Goal: Obtain resource: Download file/media

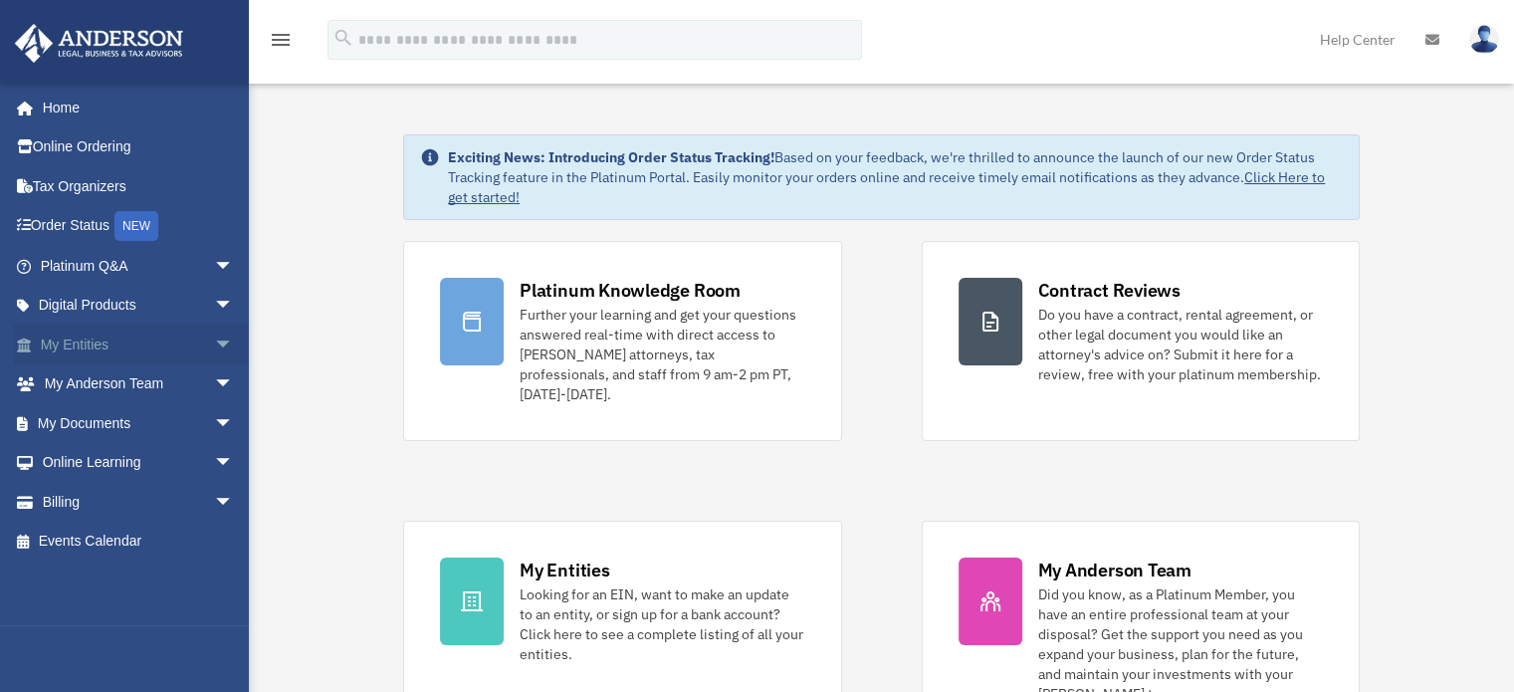
click at [133, 346] on link "My Entities arrow_drop_down" at bounding box center [139, 344] width 250 height 40
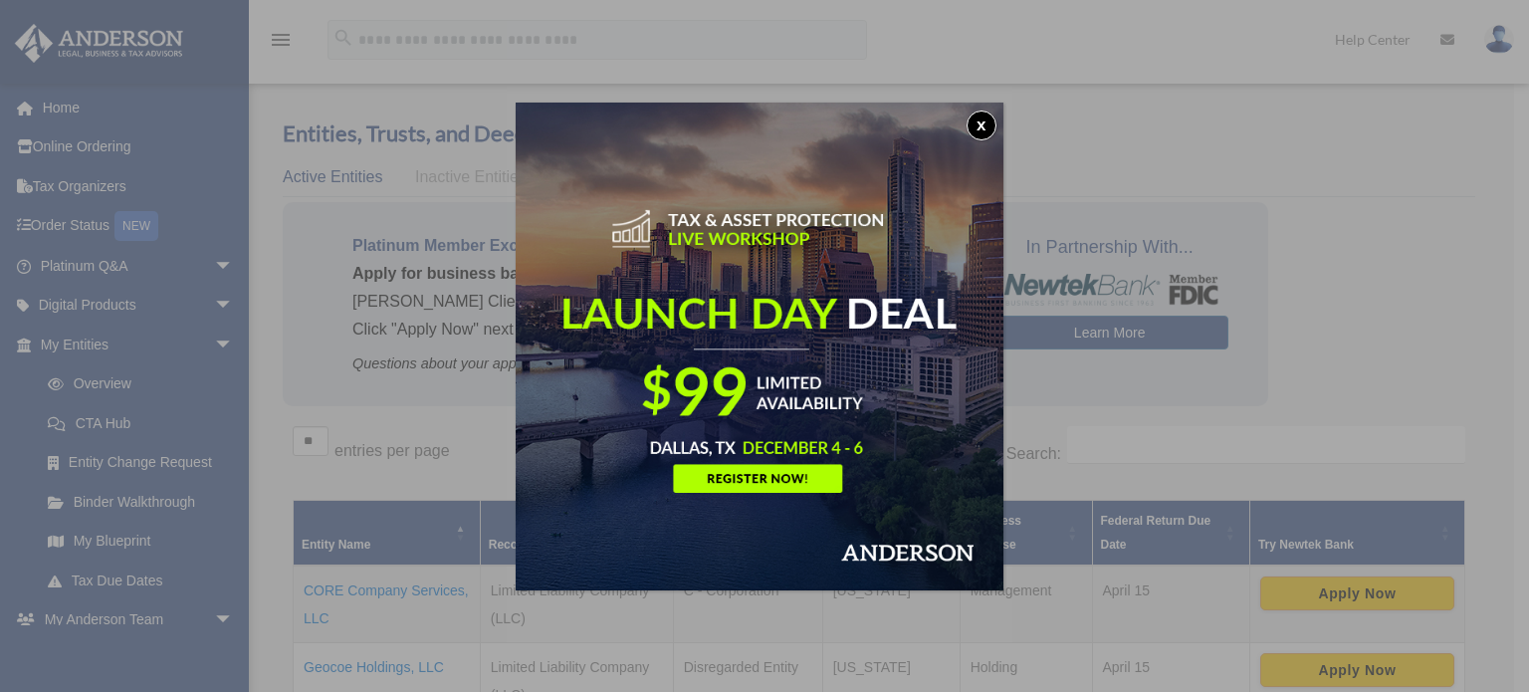
click at [977, 146] on img at bounding box center [760, 347] width 488 height 488
click at [989, 119] on button "x" at bounding box center [981, 125] width 30 height 30
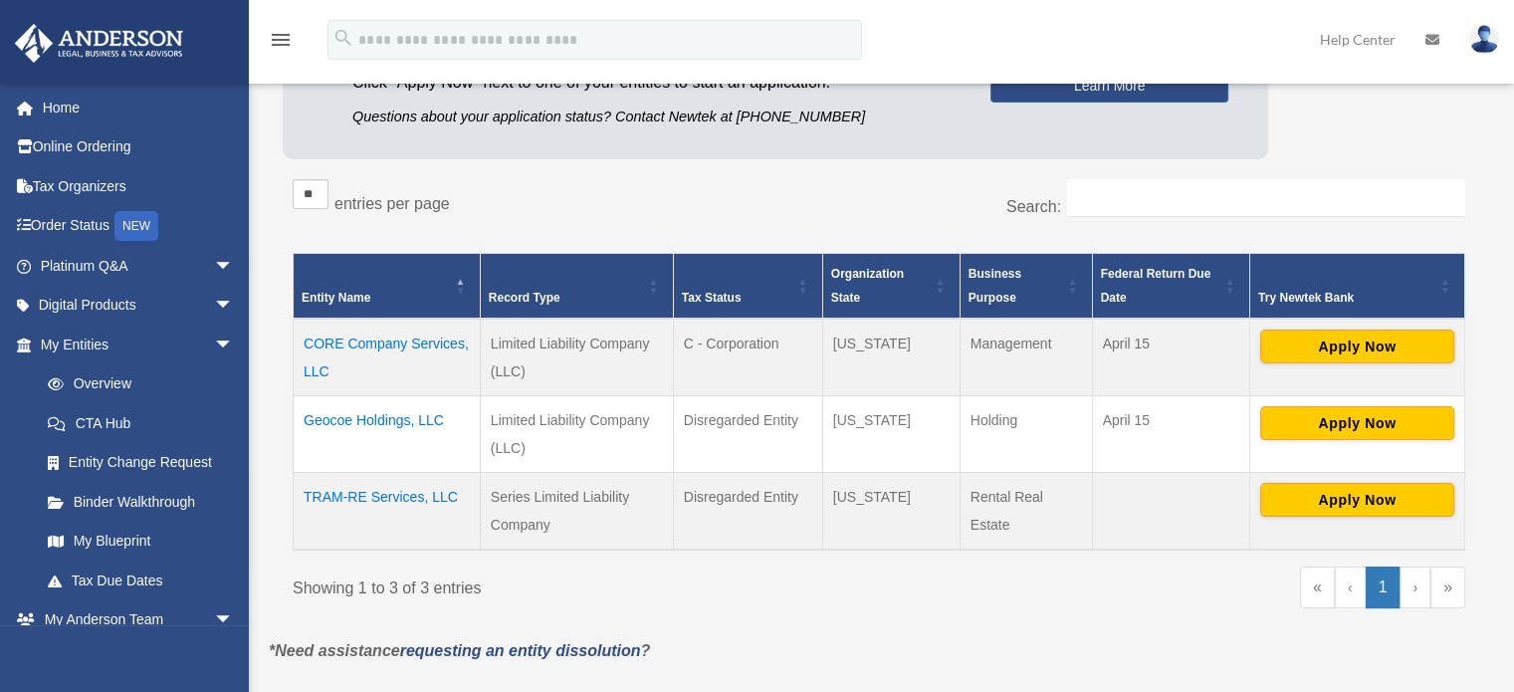
scroll to position [253, 0]
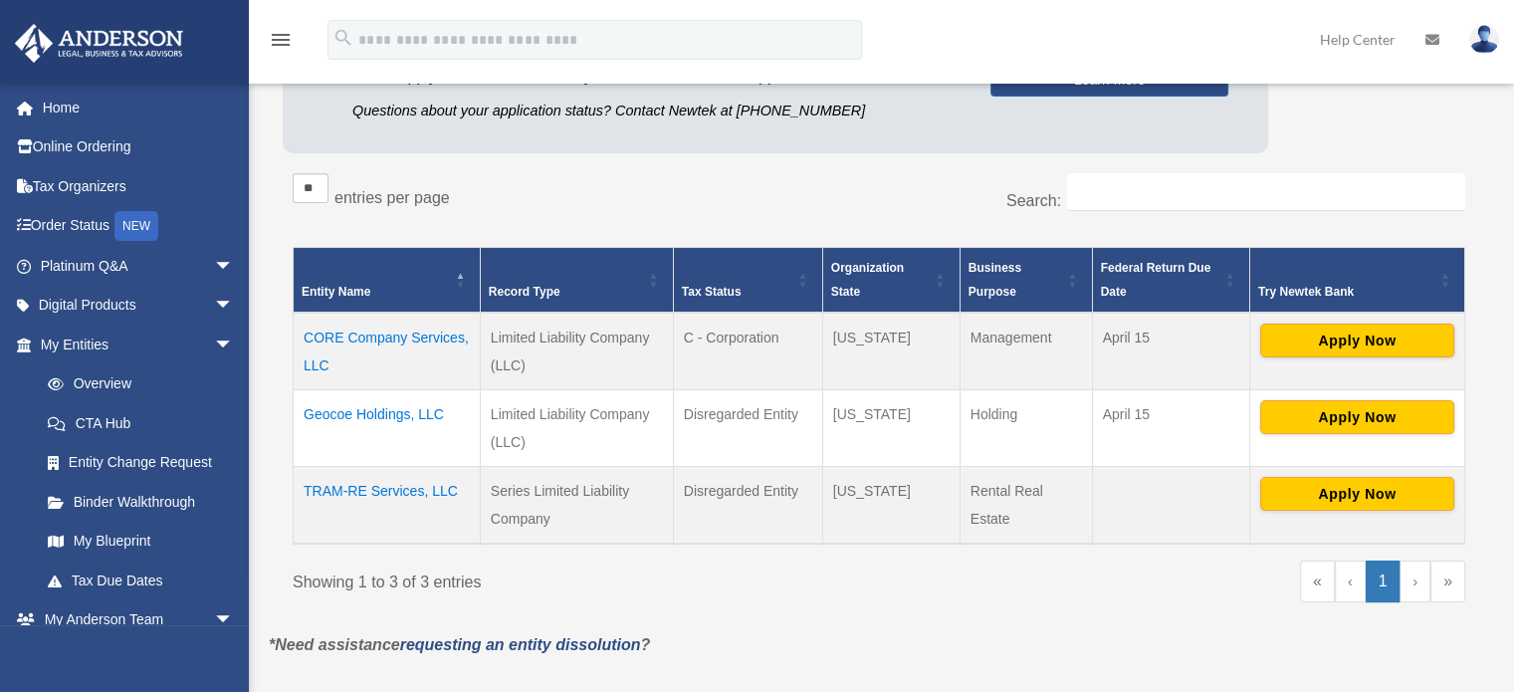
click at [338, 412] on td "Geocoe Holdings, LLC" at bounding box center [387, 427] width 187 height 77
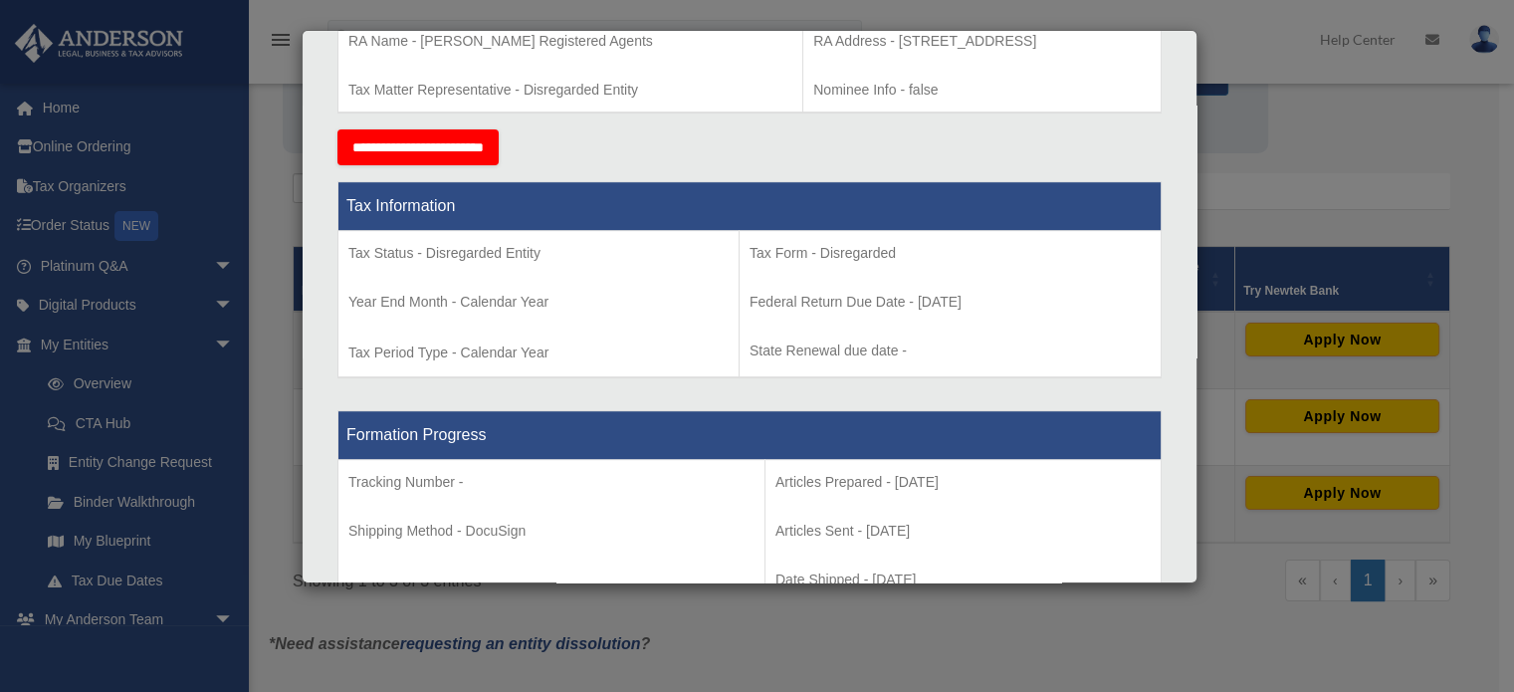
scroll to position [689, 0]
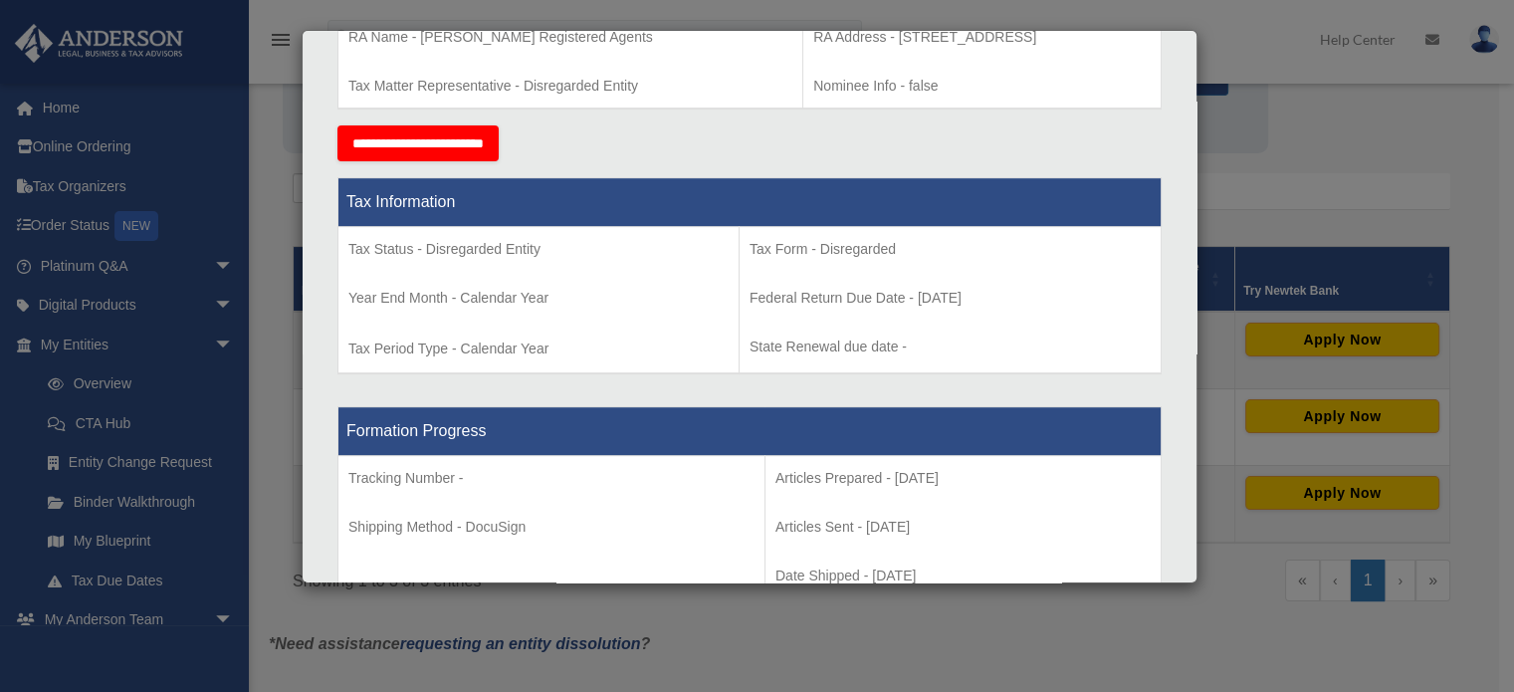
click at [1243, 245] on div "Details × Articles Sent Organizational Date" at bounding box center [757, 346] width 1514 height 692
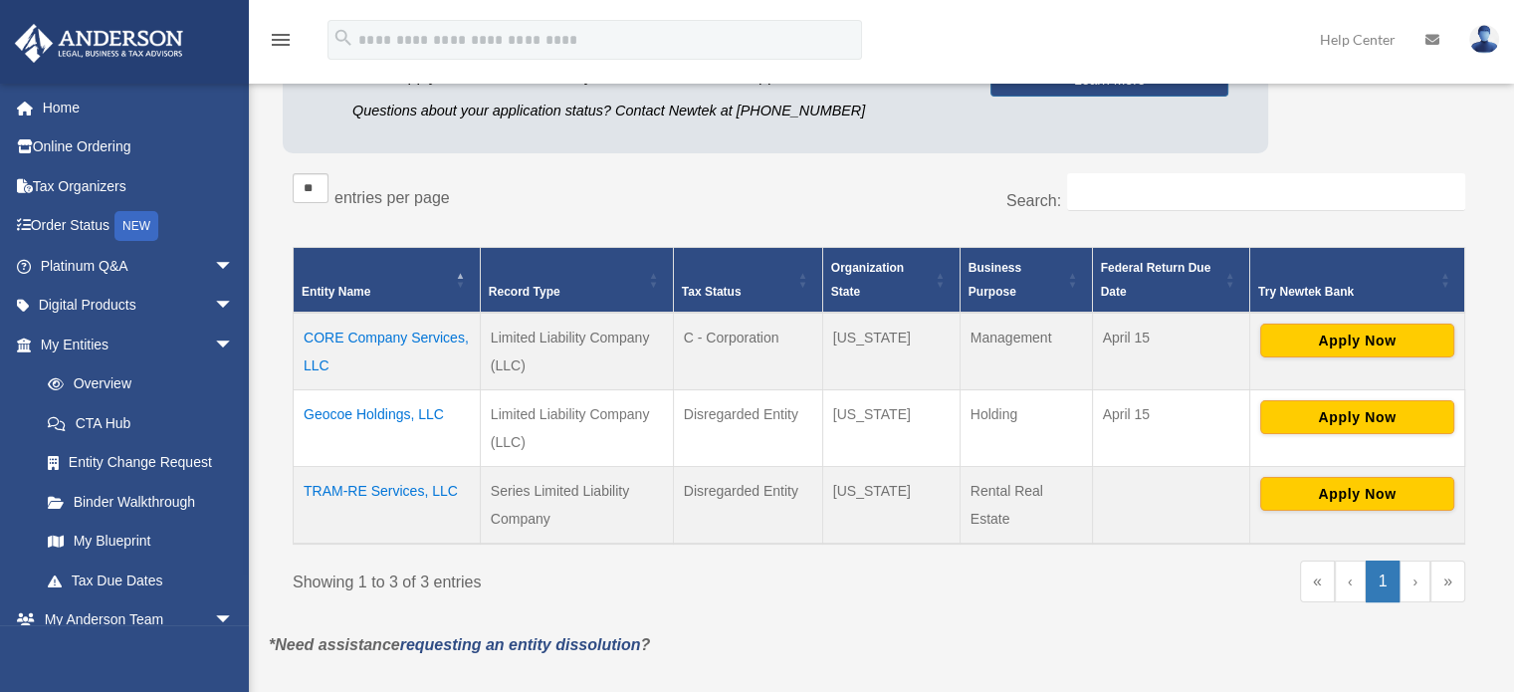
click at [379, 409] on td "Geocoe Holdings, LLC" at bounding box center [387, 427] width 187 height 77
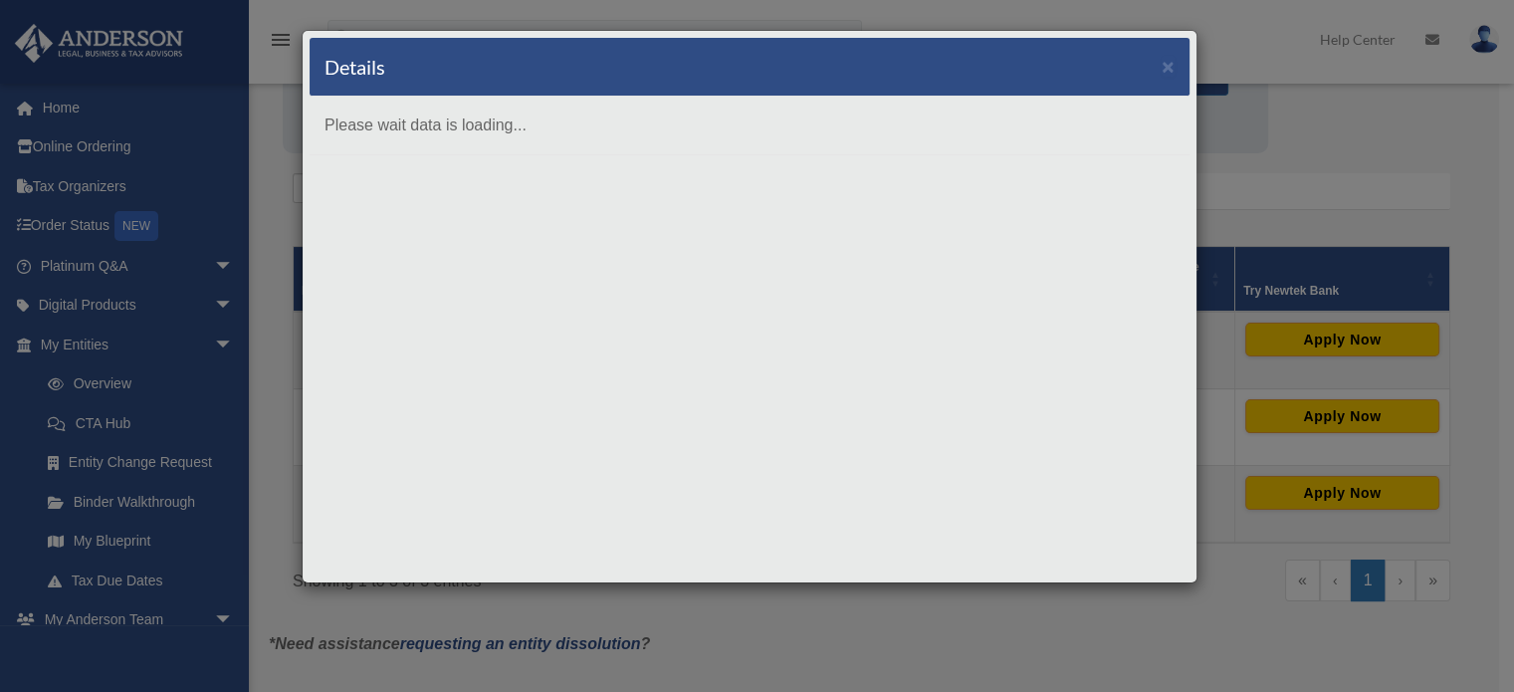
click at [379, 409] on body "X Get a chance to win 6 months of Platinum for free just by filling out this su…" at bounding box center [757, 445] width 1514 height 1396
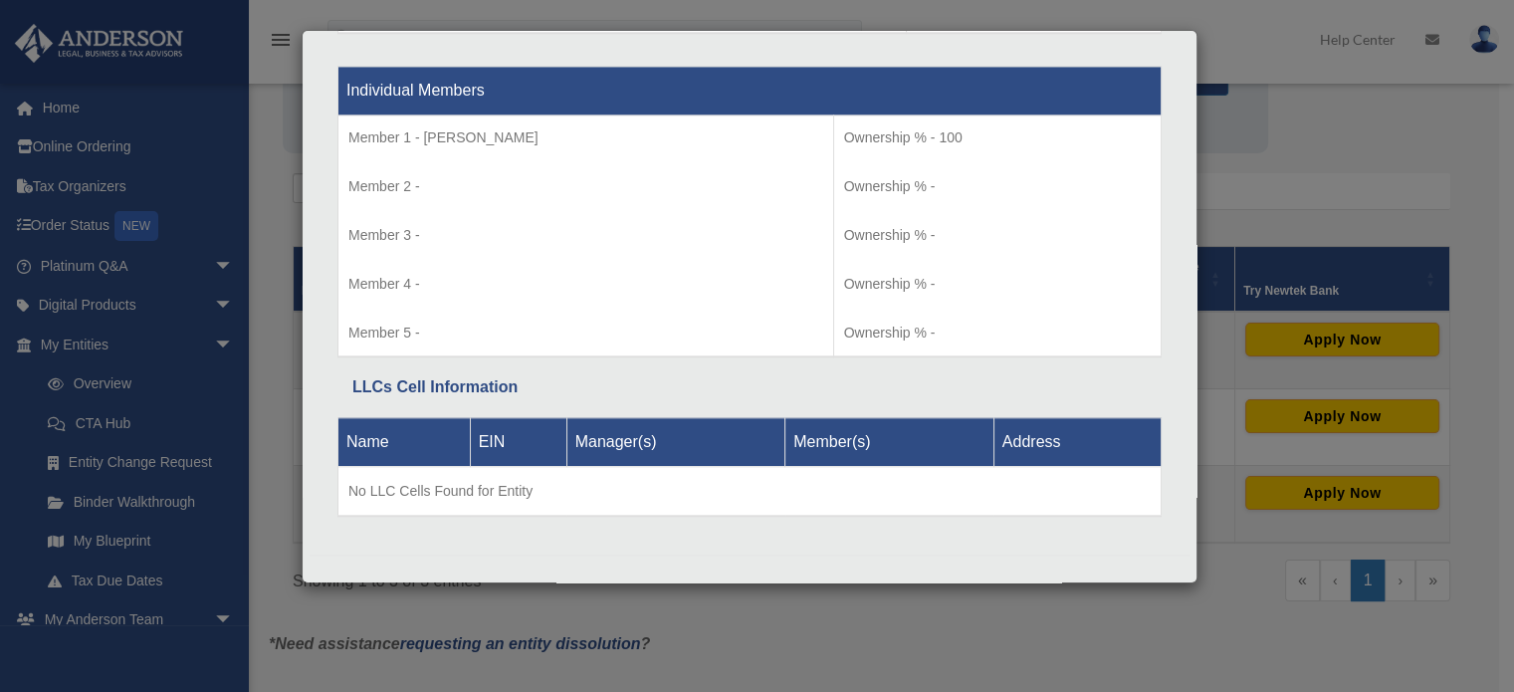
scroll to position [0, 0]
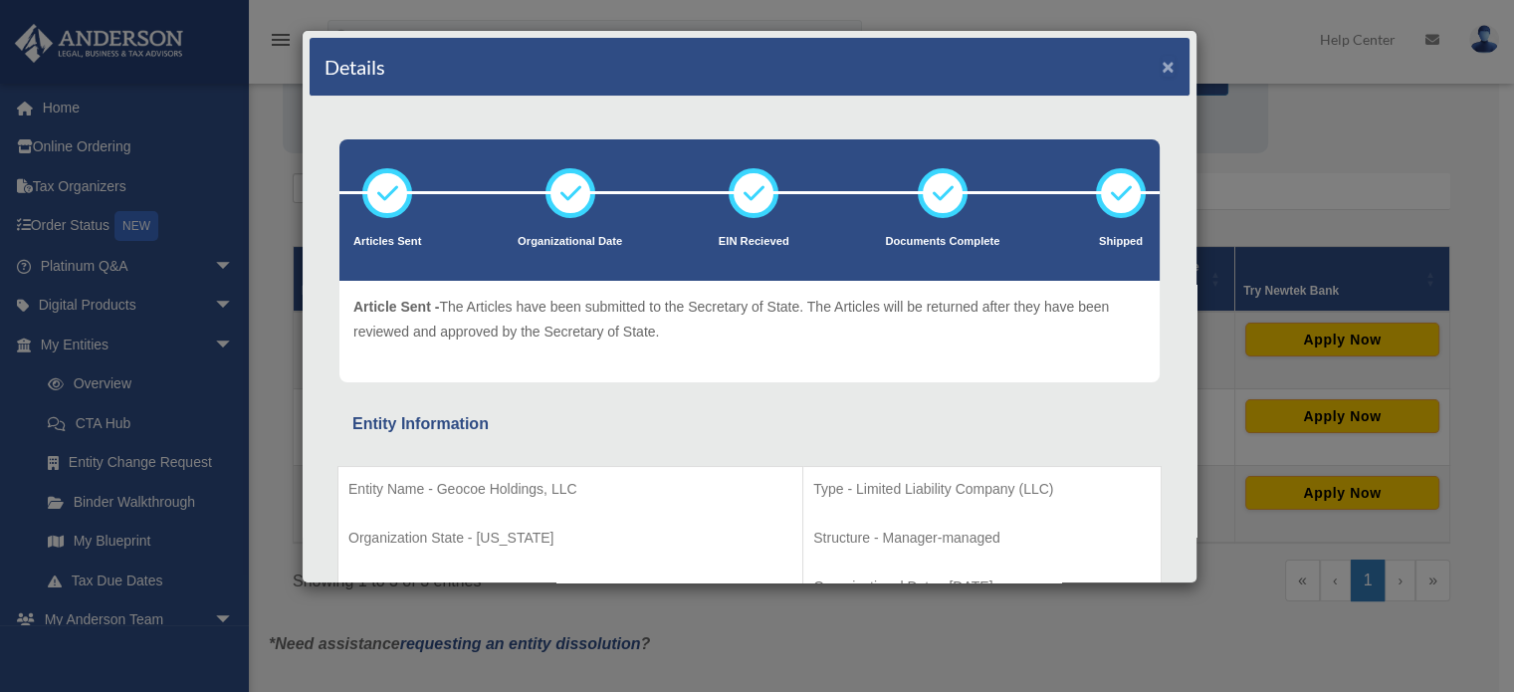
click at [1161, 63] on button "×" at bounding box center [1167, 66] width 13 height 21
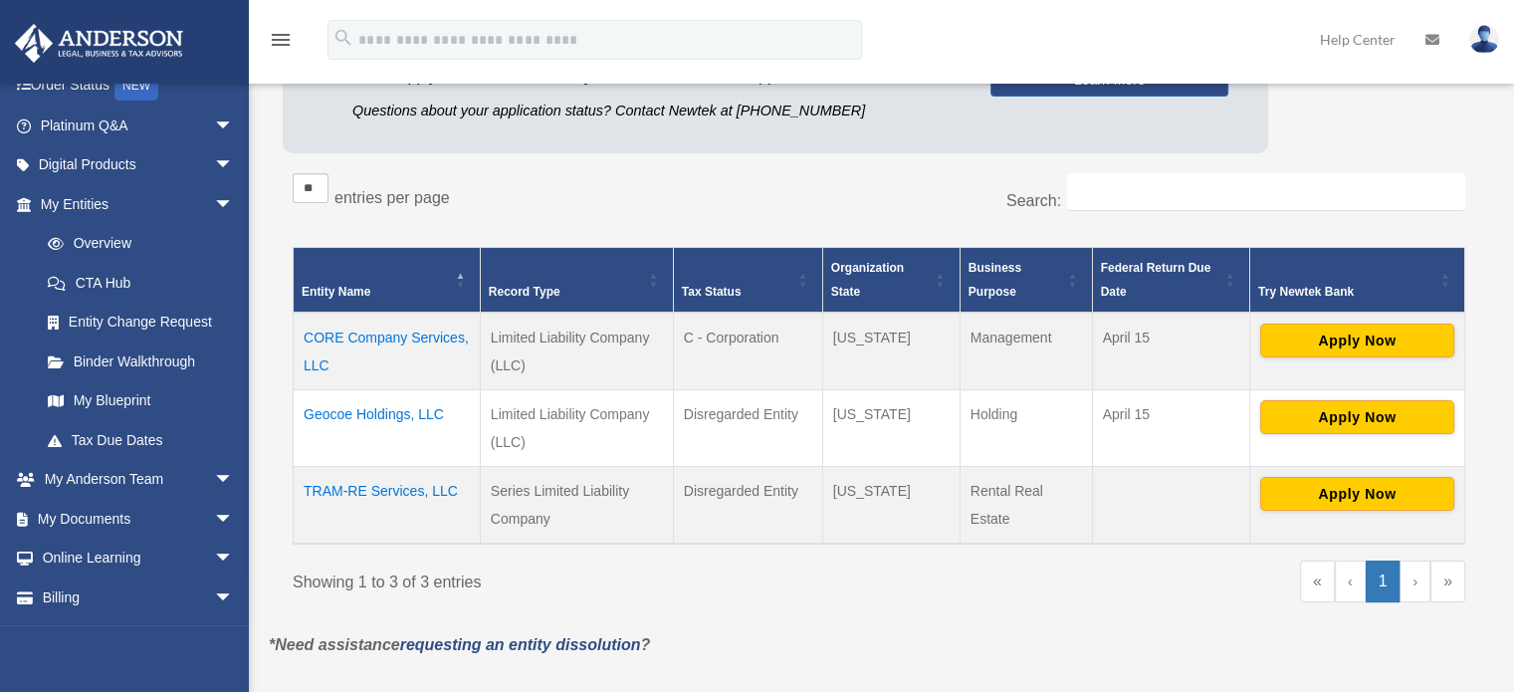
scroll to position [175, 0]
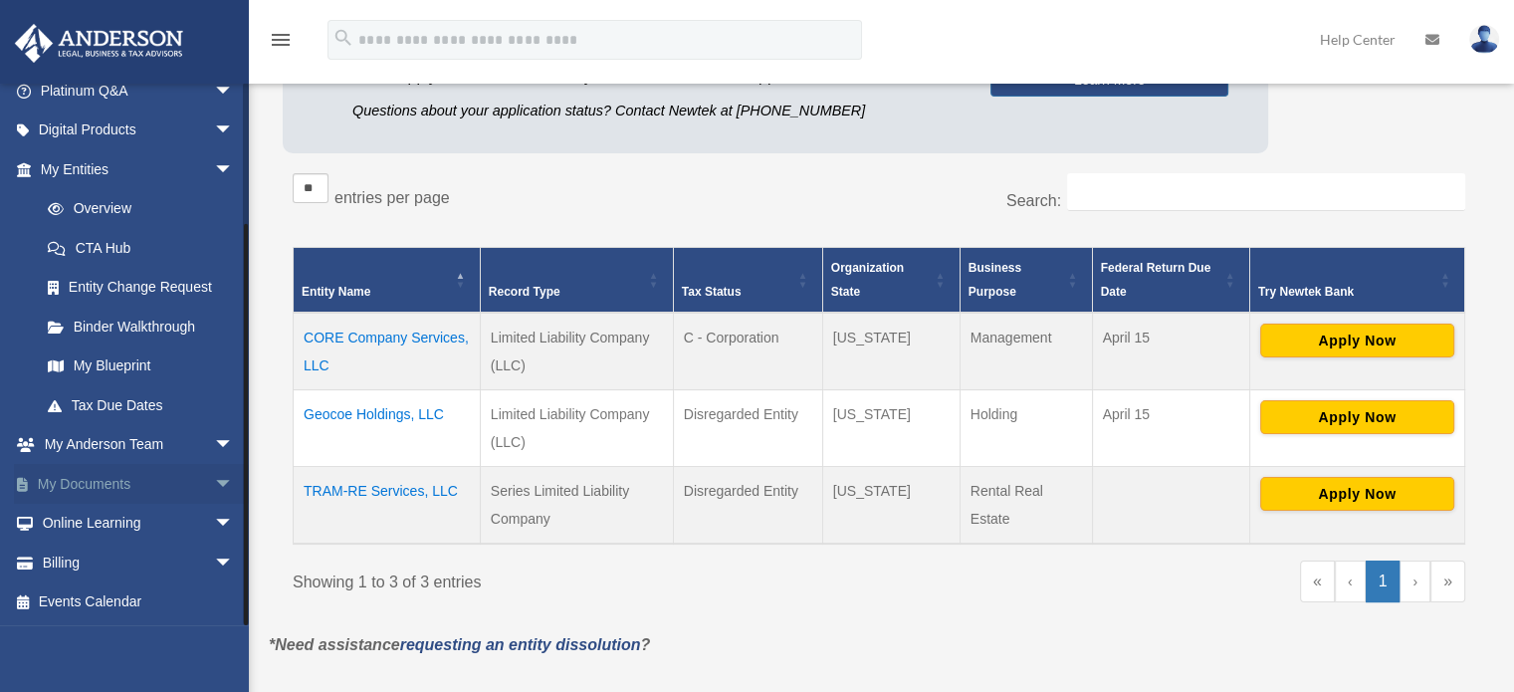
click at [214, 488] on span "arrow_drop_down" at bounding box center [234, 484] width 40 height 41
click at [86, 523] on link "Box" at bounding box center [146, 524] width 236 height 40
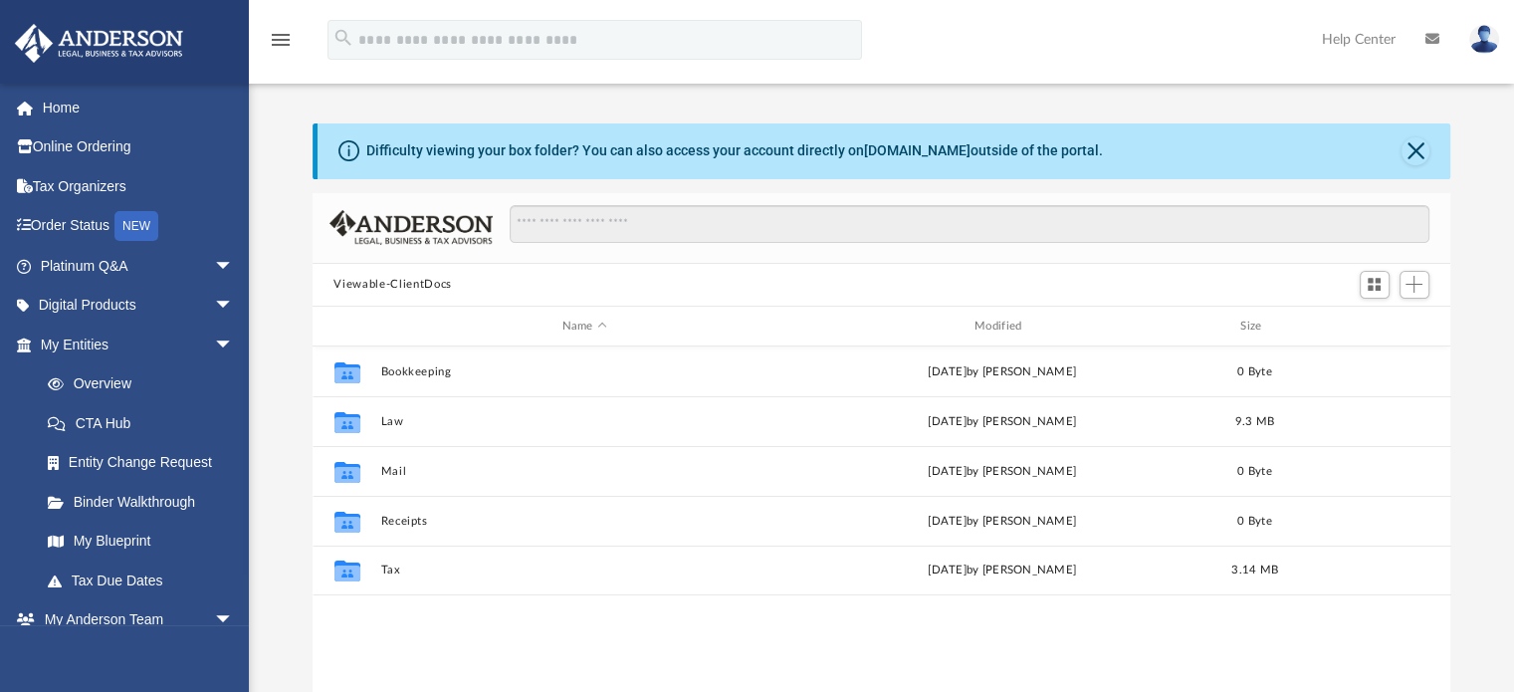
scroll to position [437, 1123]
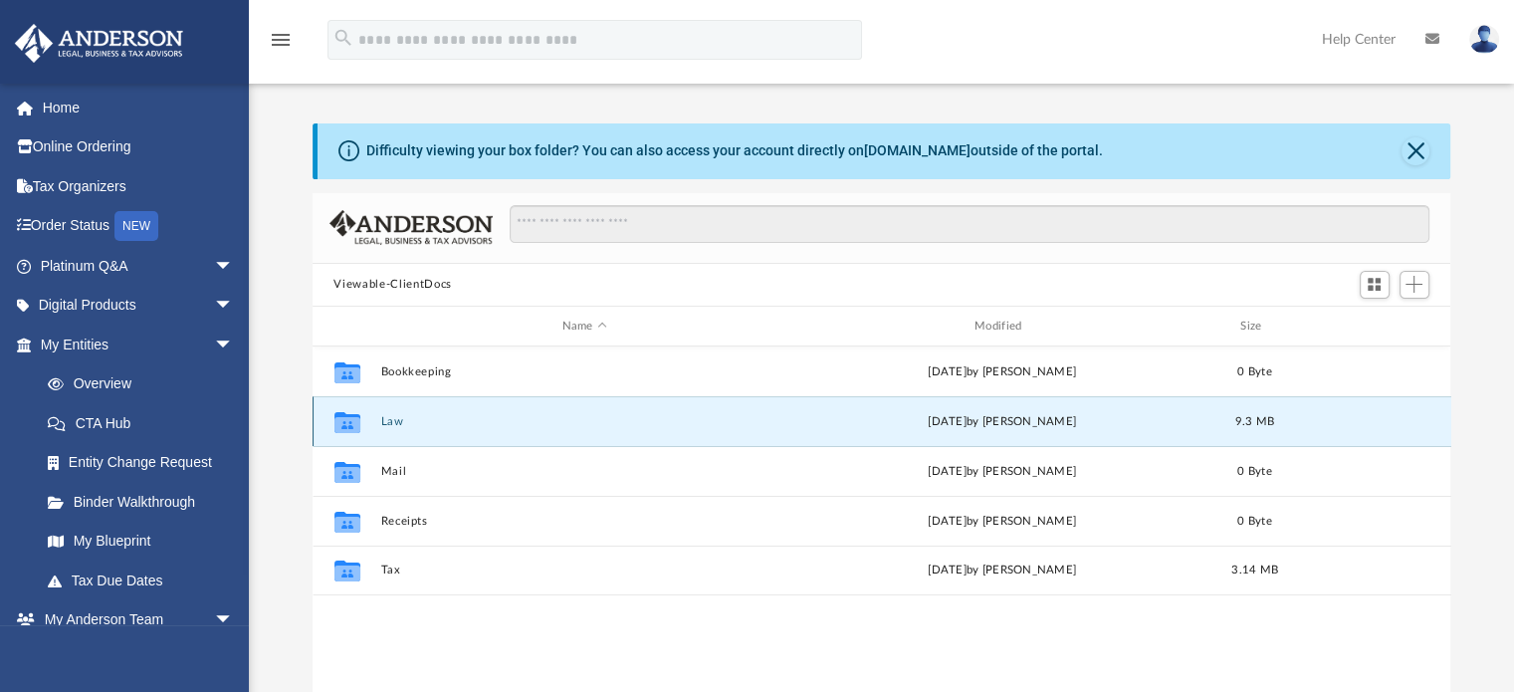
click at [389, 419] on button "Law" at bounding box center [584, 421] width 408 height 13
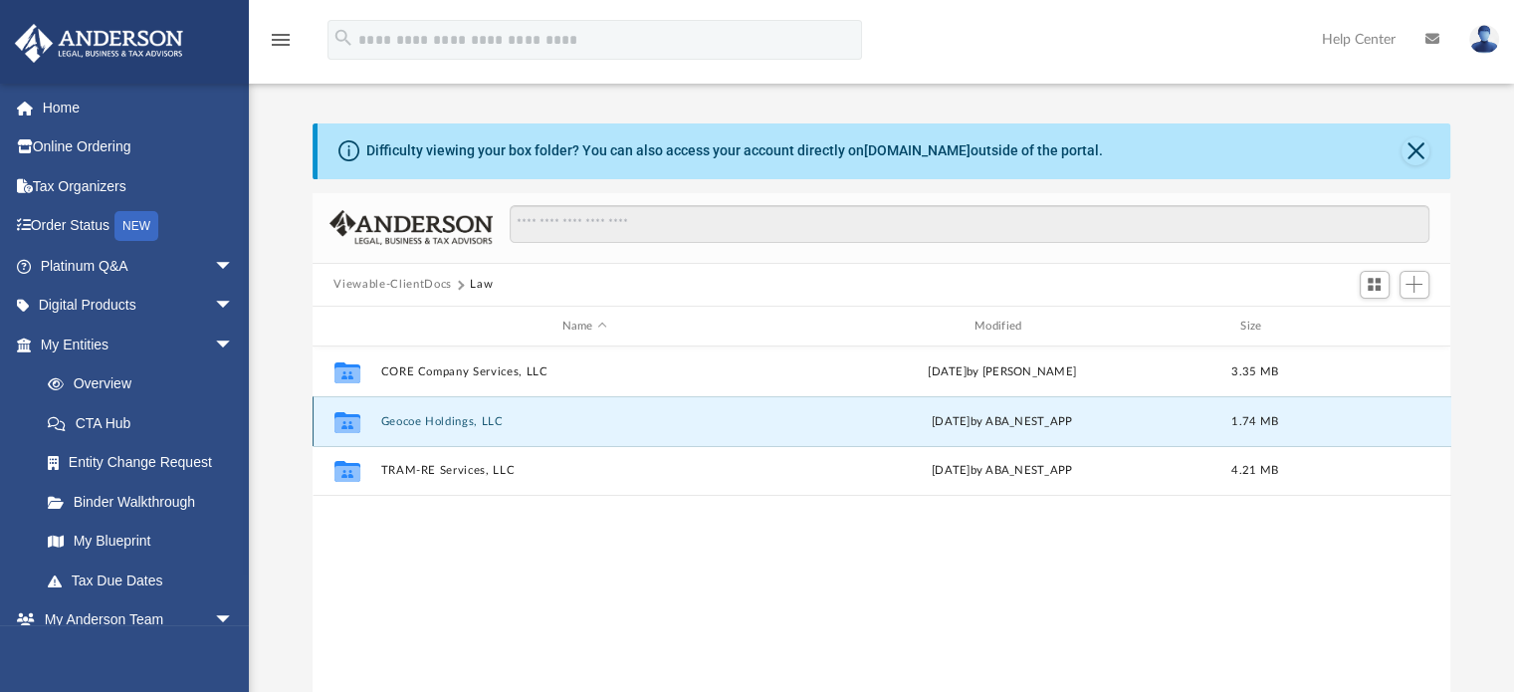
click at [433, 415] on button "Geocoe Holdings, LLC" at bounding box center [584, 421] width 408 height 13
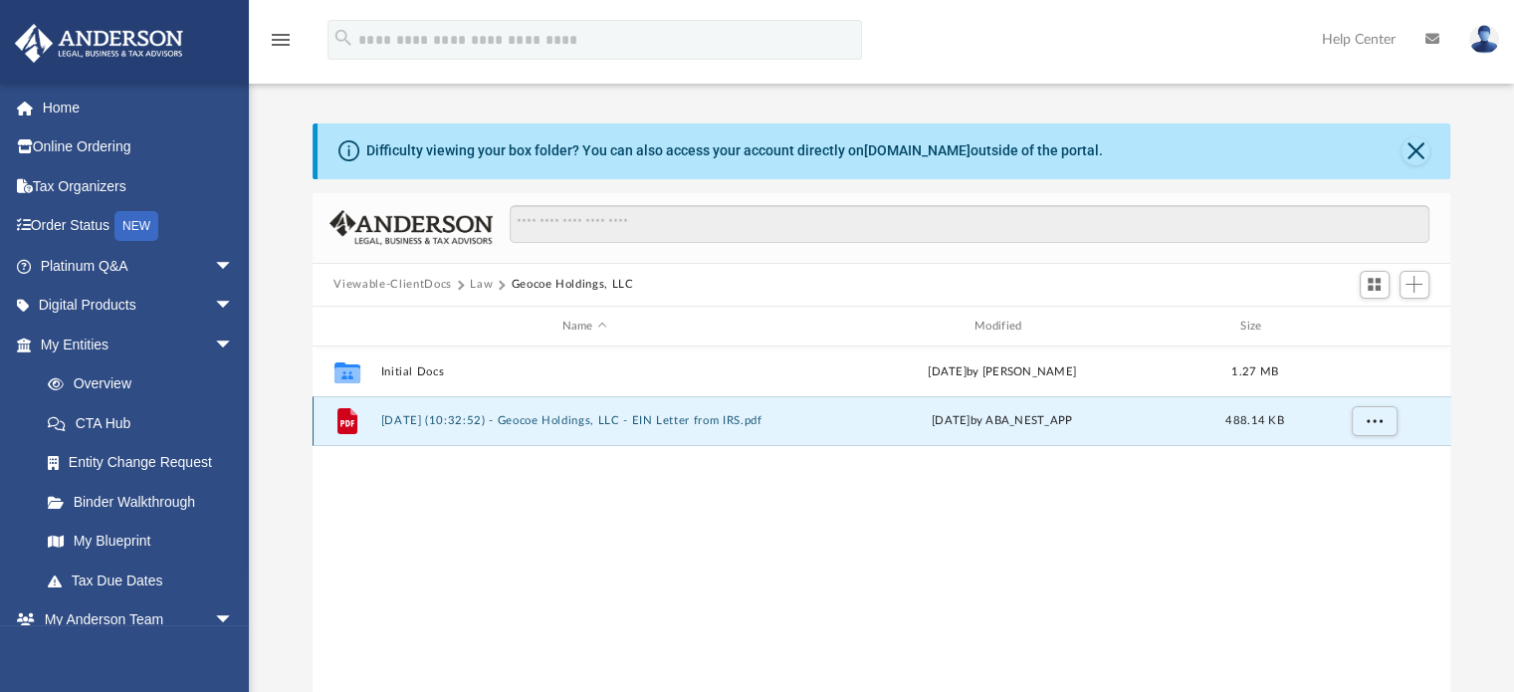
click at [433, 415] on button "2025.07.01 (10:32:52) - Geocoe Holdings, LLC - EIN Letter from IRS.pdf" at bounding box center [584, 421] width 408 height 13
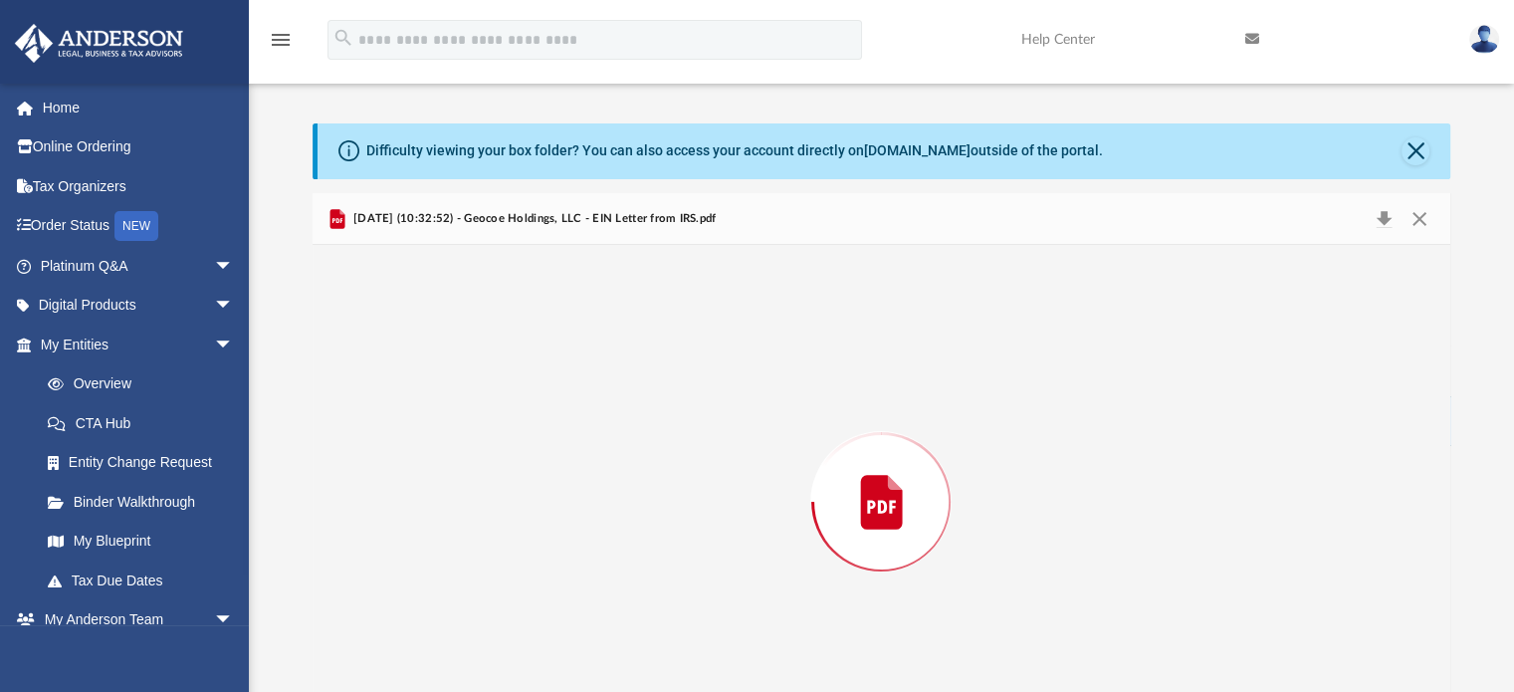
scroll to position [67, 0]
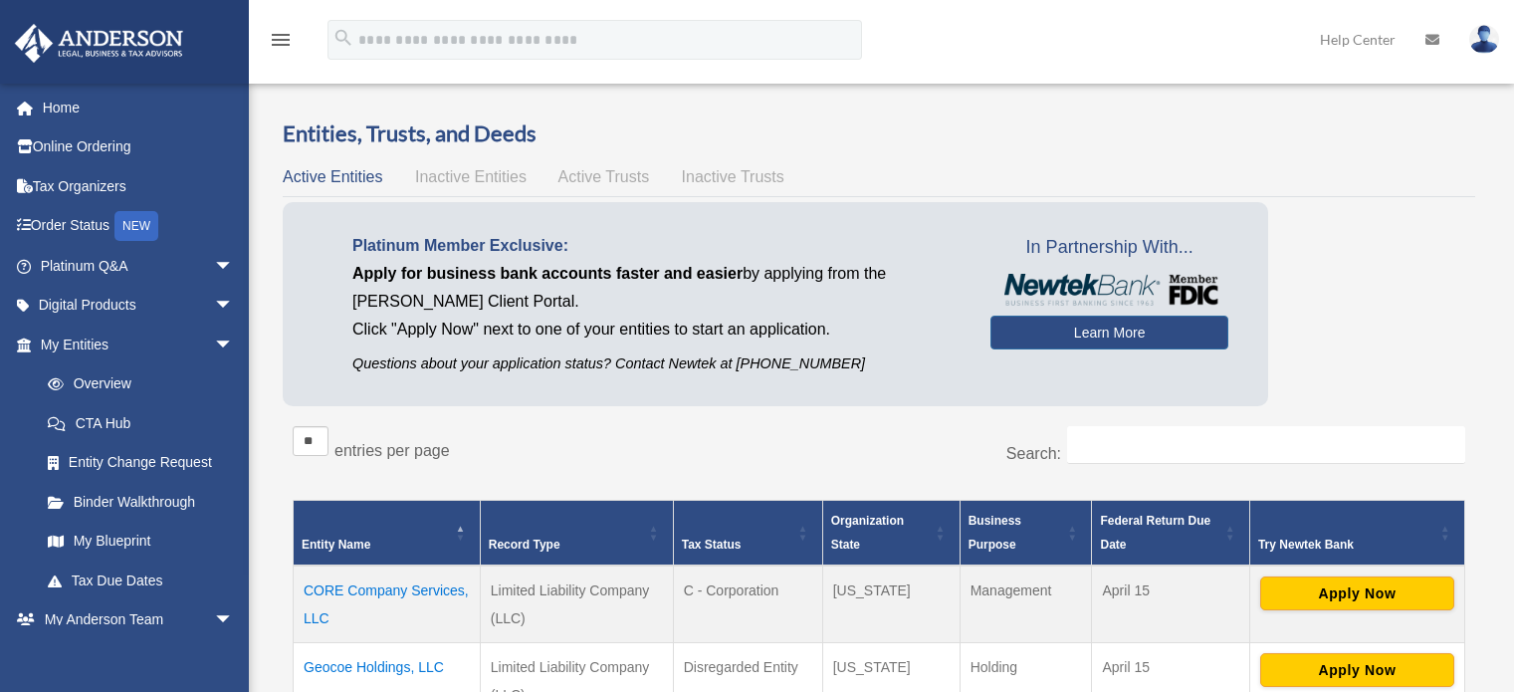
scroll to position [248, 0]
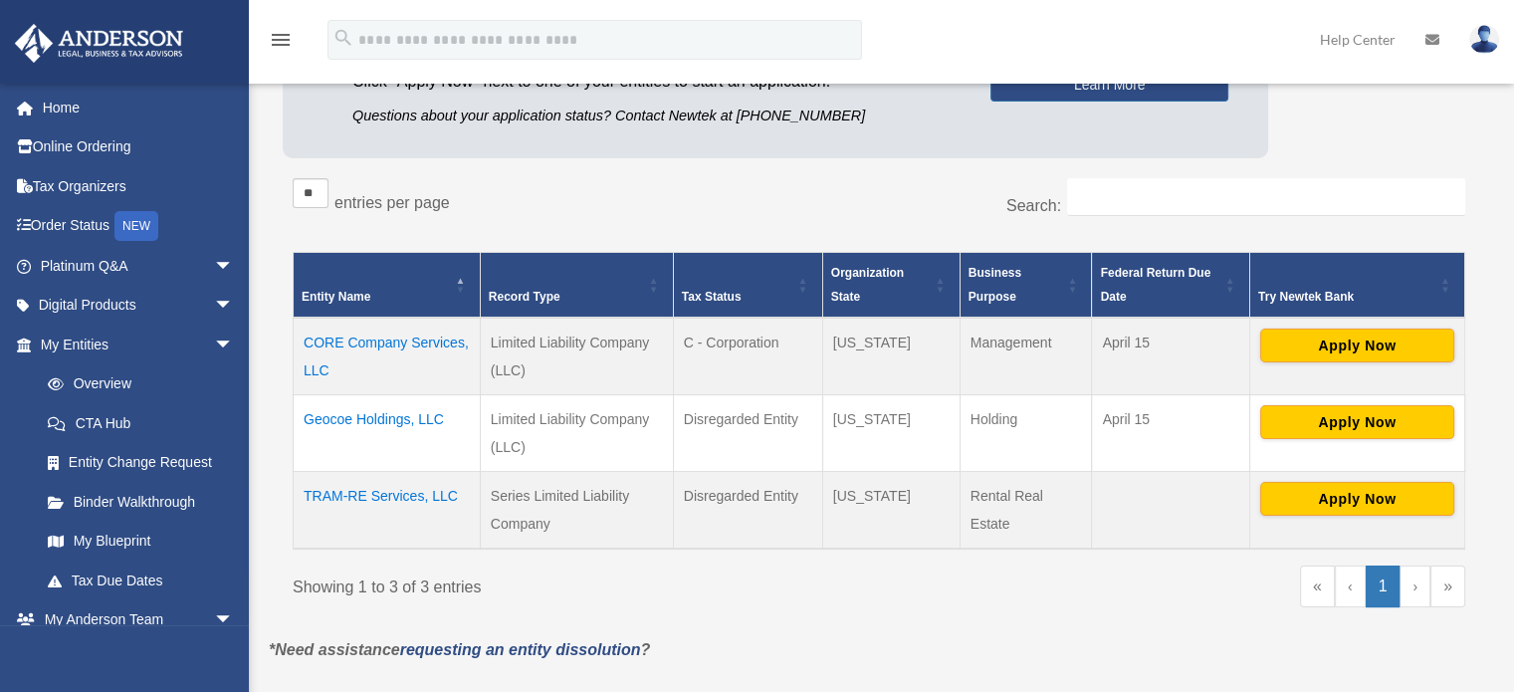
click at [383, 418] on td "Geocoe Holdings, LLC" at bounding box center [387, 432] width 187 height 77
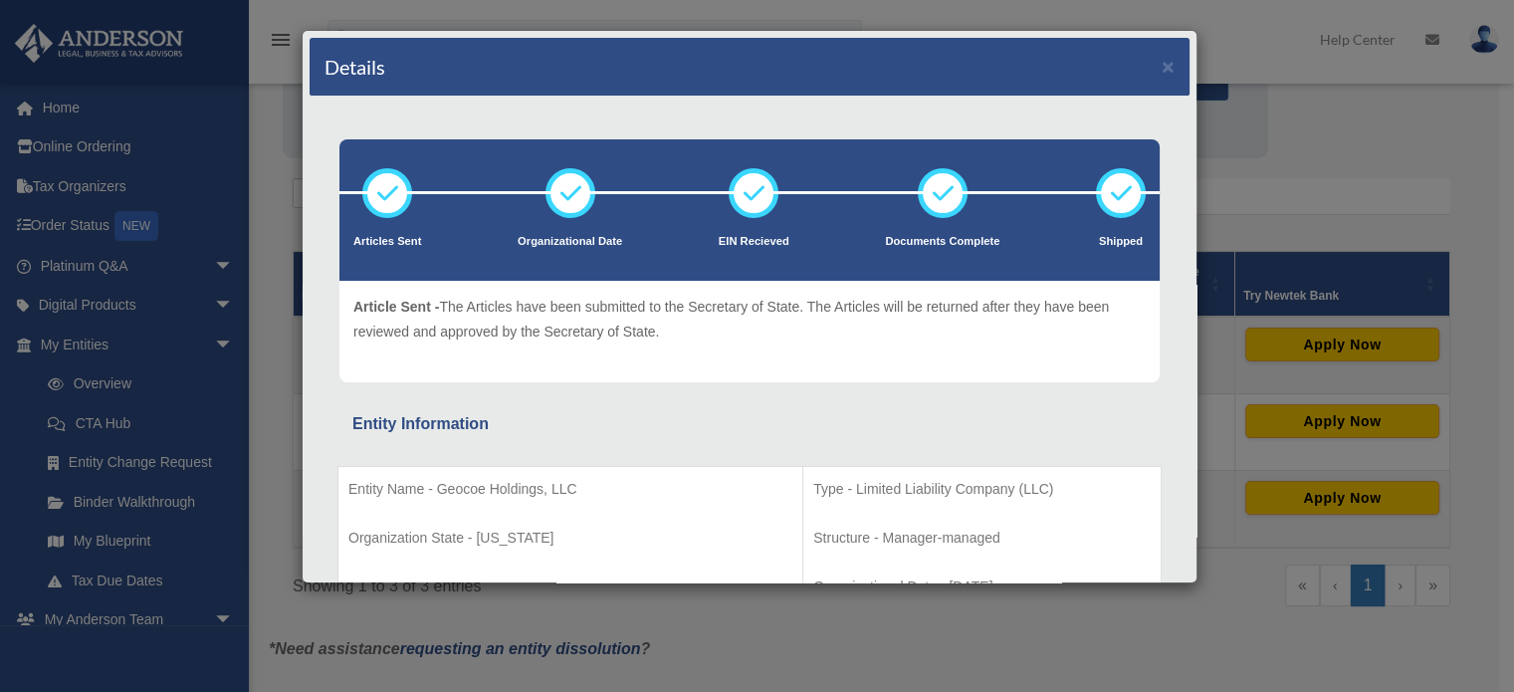
drag, startPoint x: 1196, startPoint y: 110, endPoint x: 1184, endPoint y: 350, distance: 240.2
click at [1184, 350] on div "Details × Articles Sent" at bounding box center [750, 306] width 896 height 553
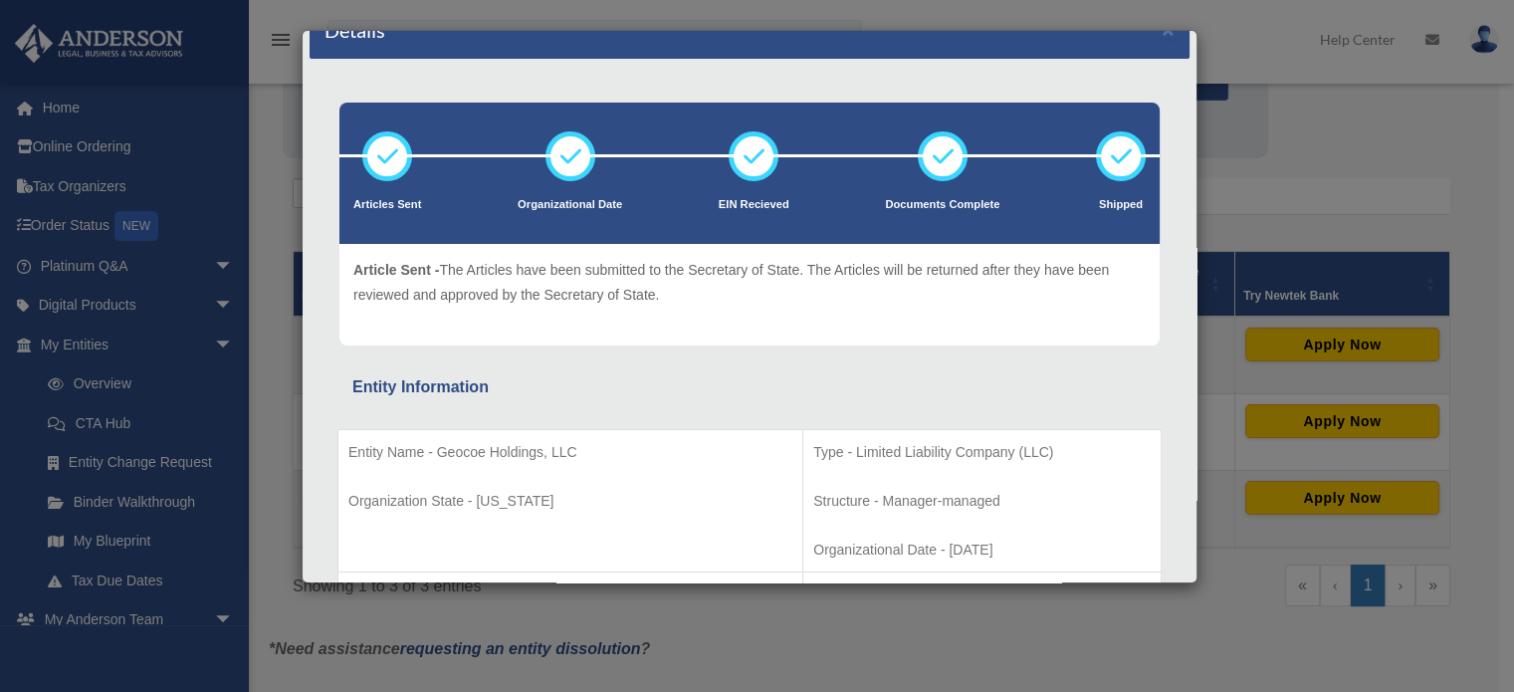
scroll to position [0, 0]
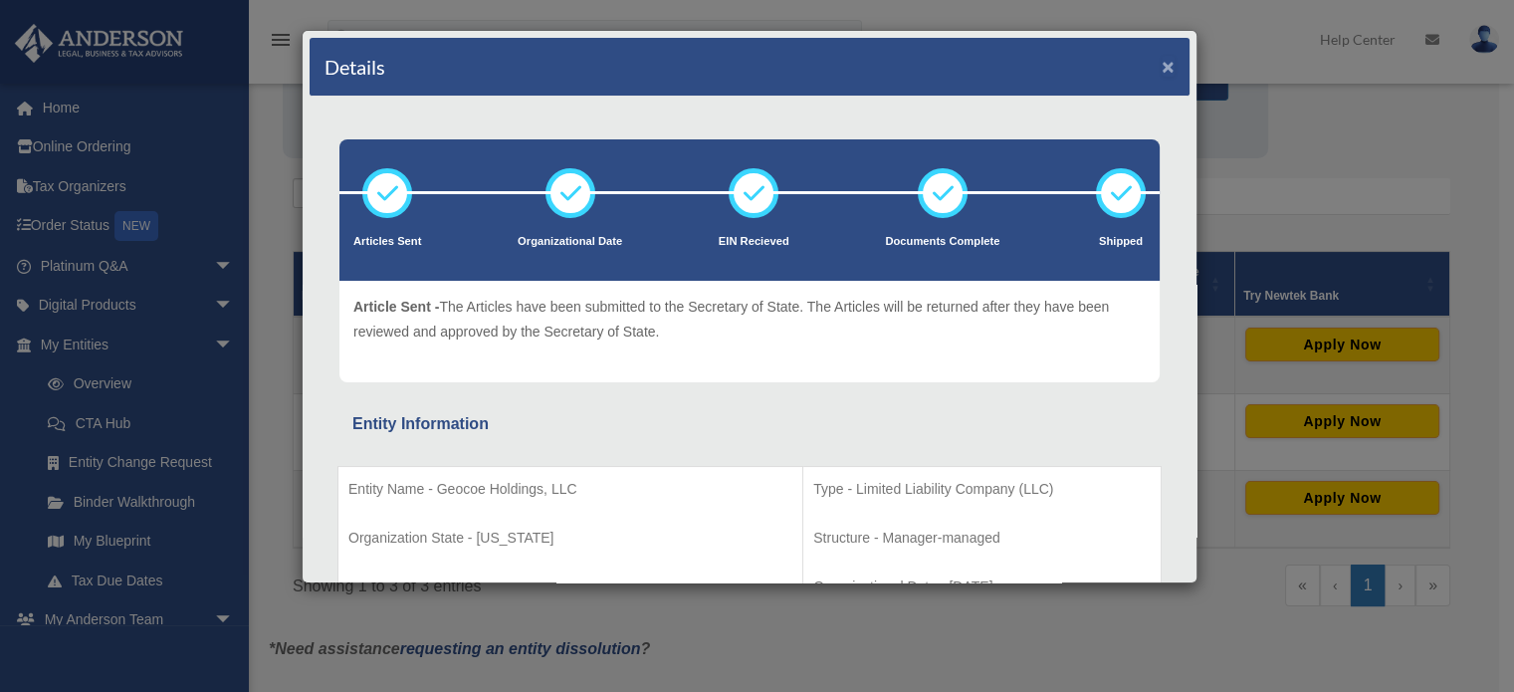
click at [1161, 63] on button "×" at bounding box center [1167, 66] width 13 height 21
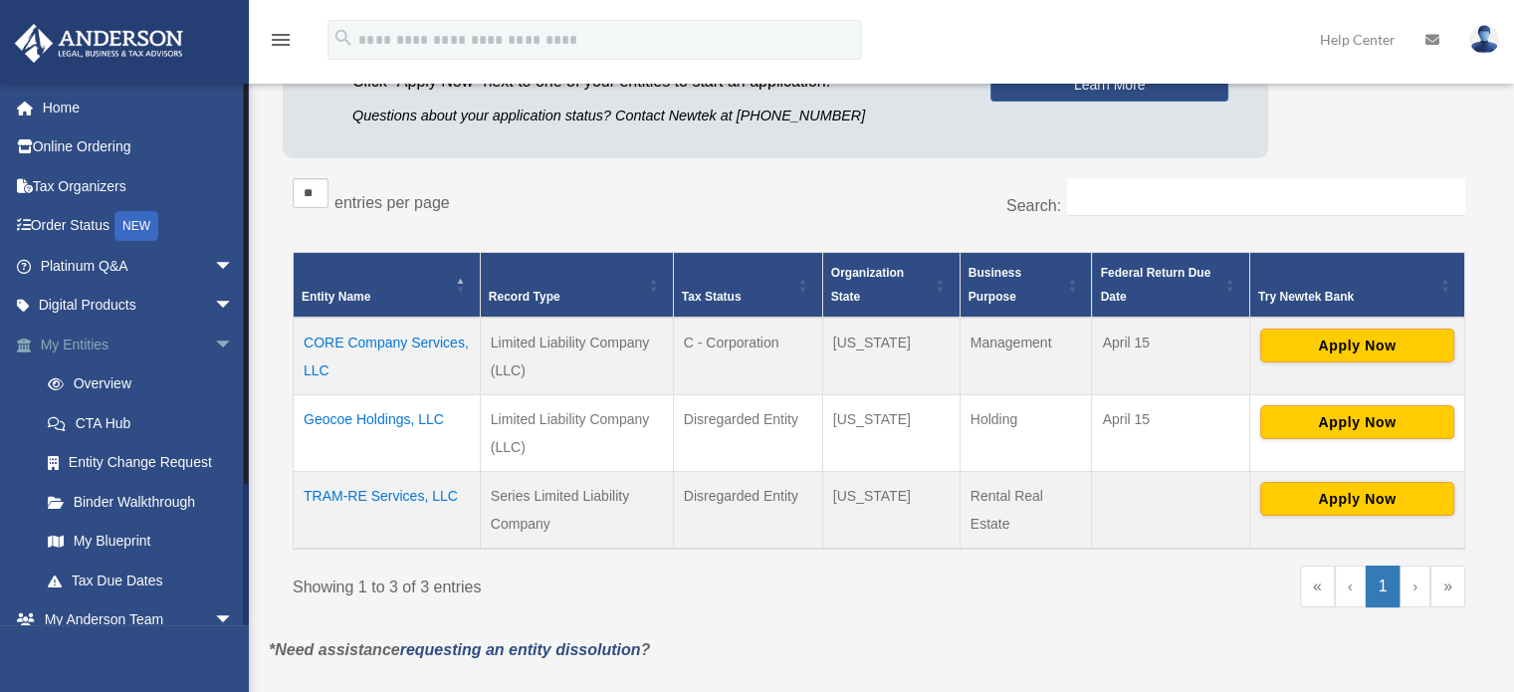
click at [214, 338] on span "arrow_drop_down" at bounding box center [234, 344] width 40 height 41
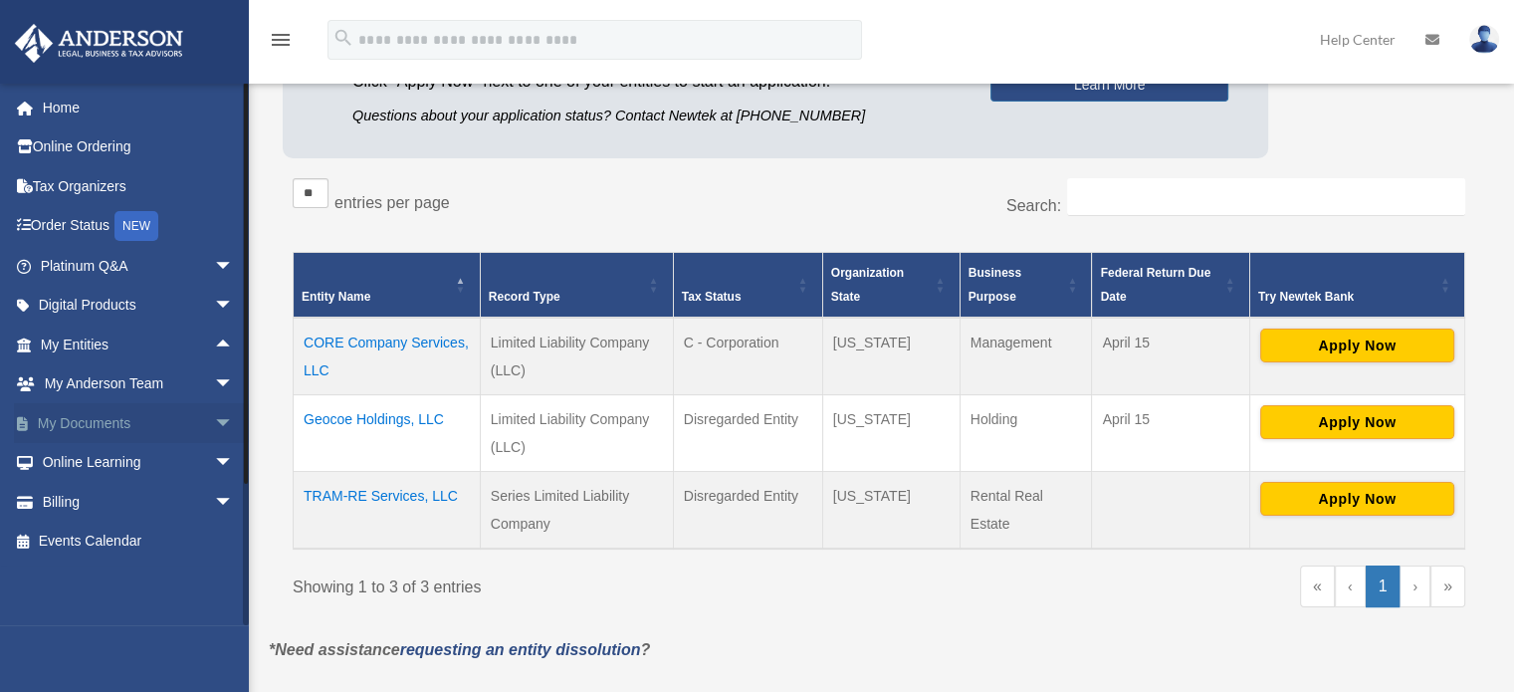
click at [214, 429] on span "arrow_drop_down" at bounding box center [234, 423] width 40 height 41
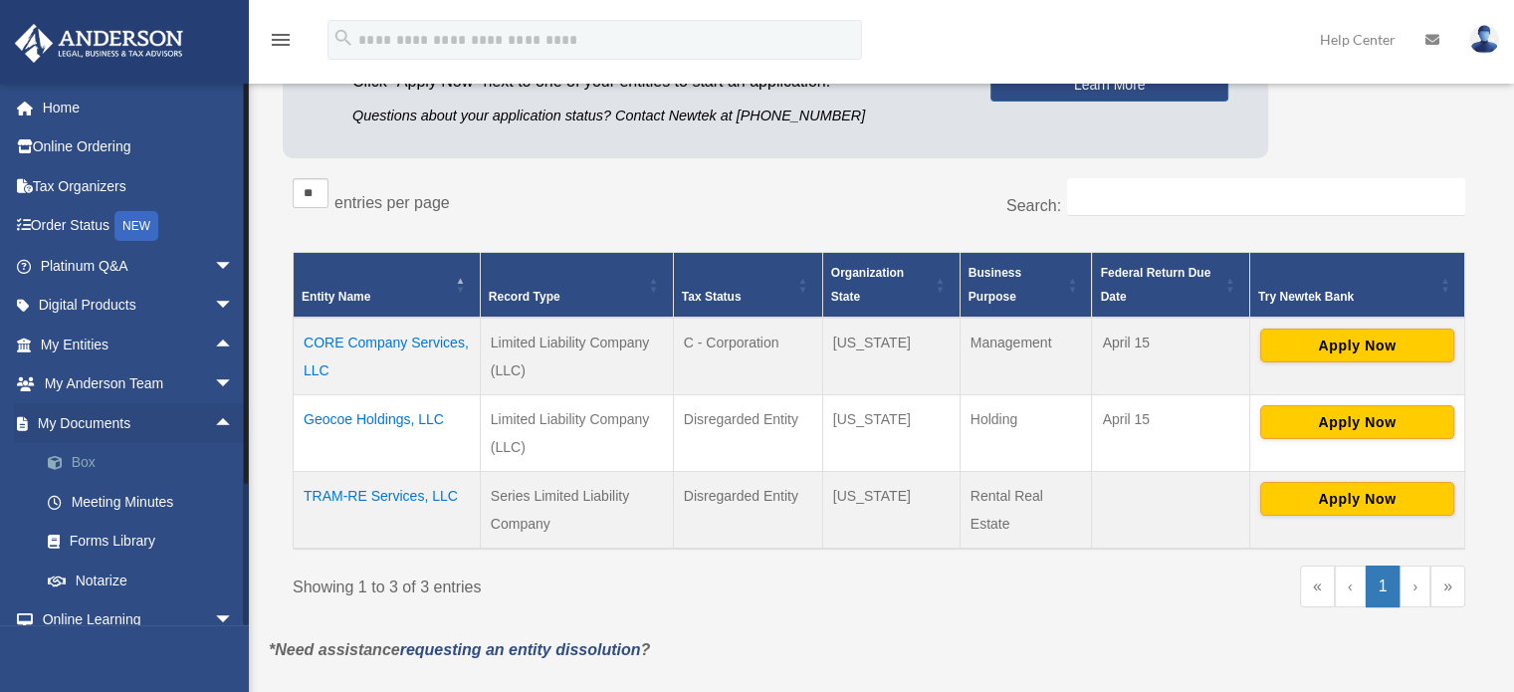
click at [84, 466] on link "Box" at bounding box center [146, 463] width 236 height 40
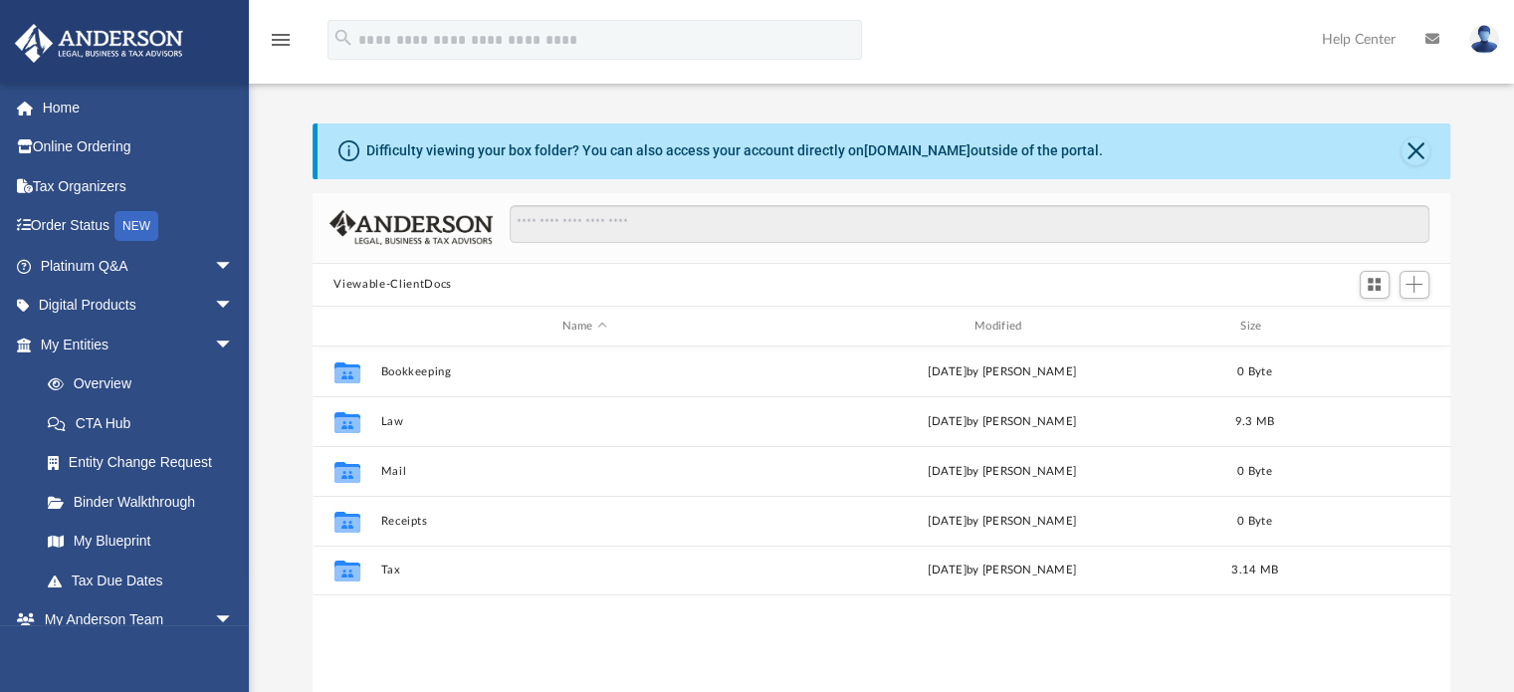
scroll to position [437, 1123]
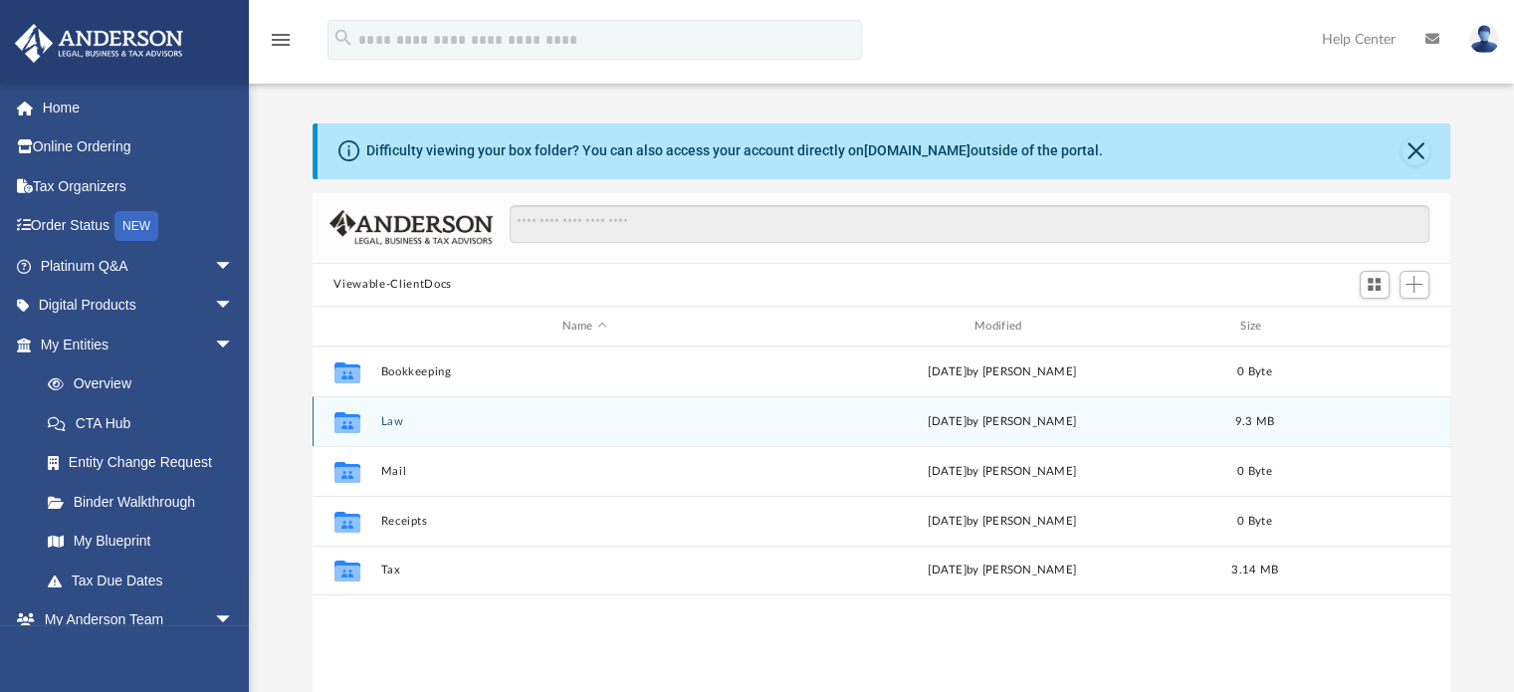
click at [395, 420] on button "Law" at bounding box center [584, 421] width 408 height 13
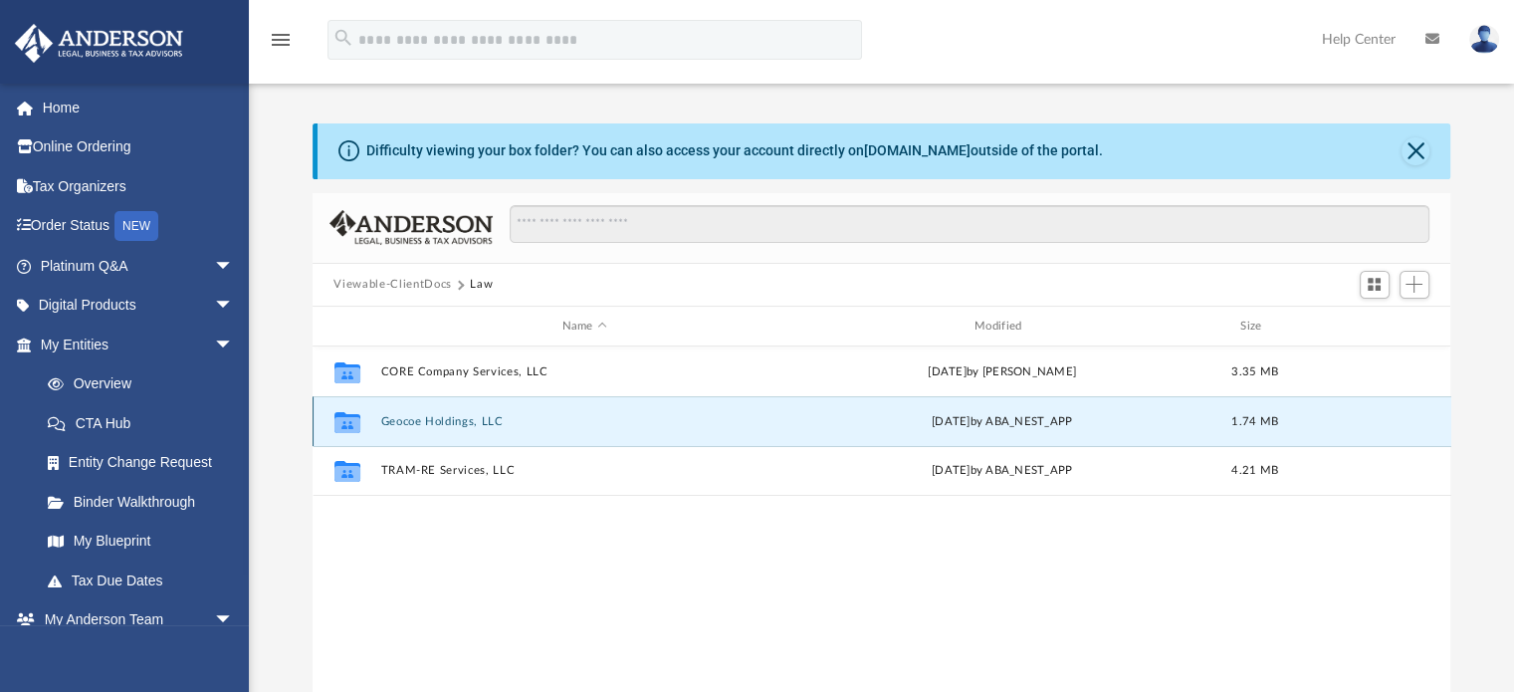
click at [395, 420] on button "Geocoe Holdings, LLC" at bounding box center [584, 421] width 408 height 13
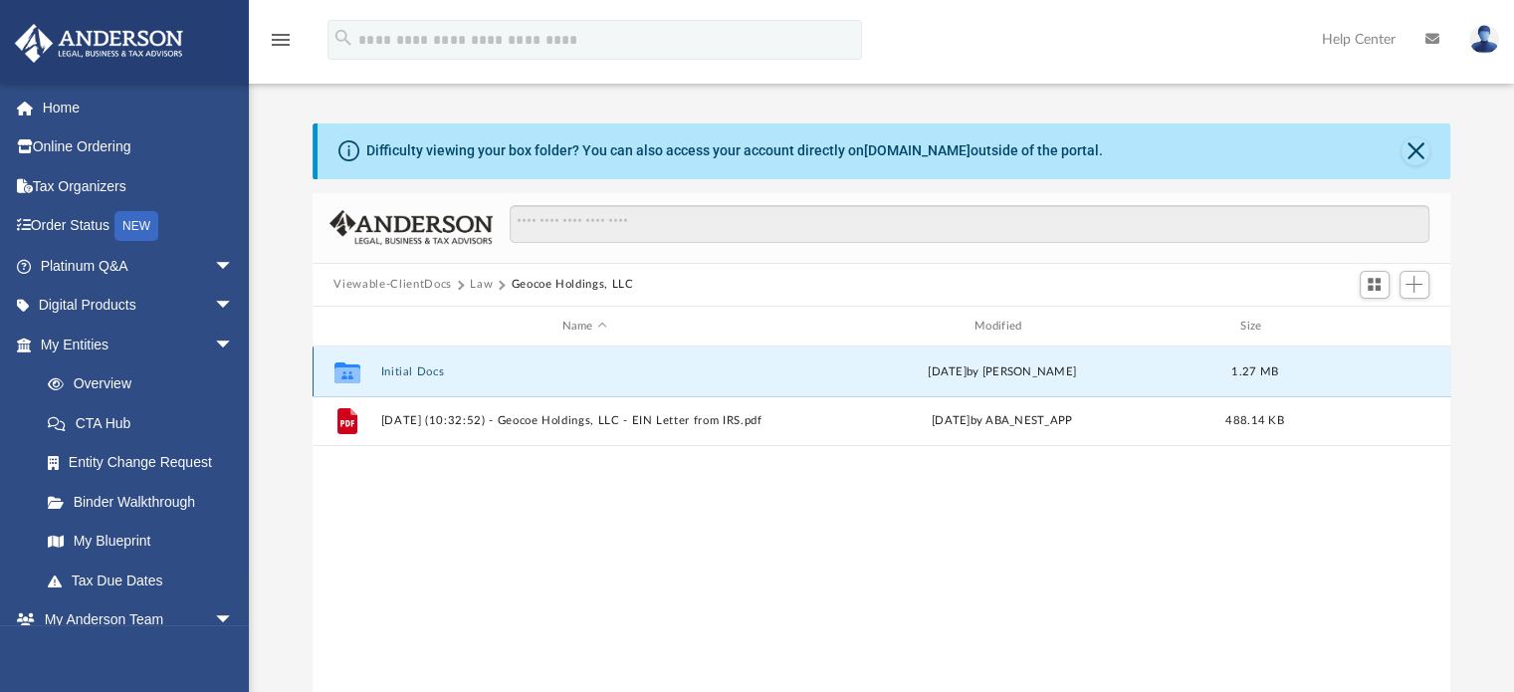
click at [414, 368] on button "Initial Docs" at bounding box center [584, 371] width 408 height 13
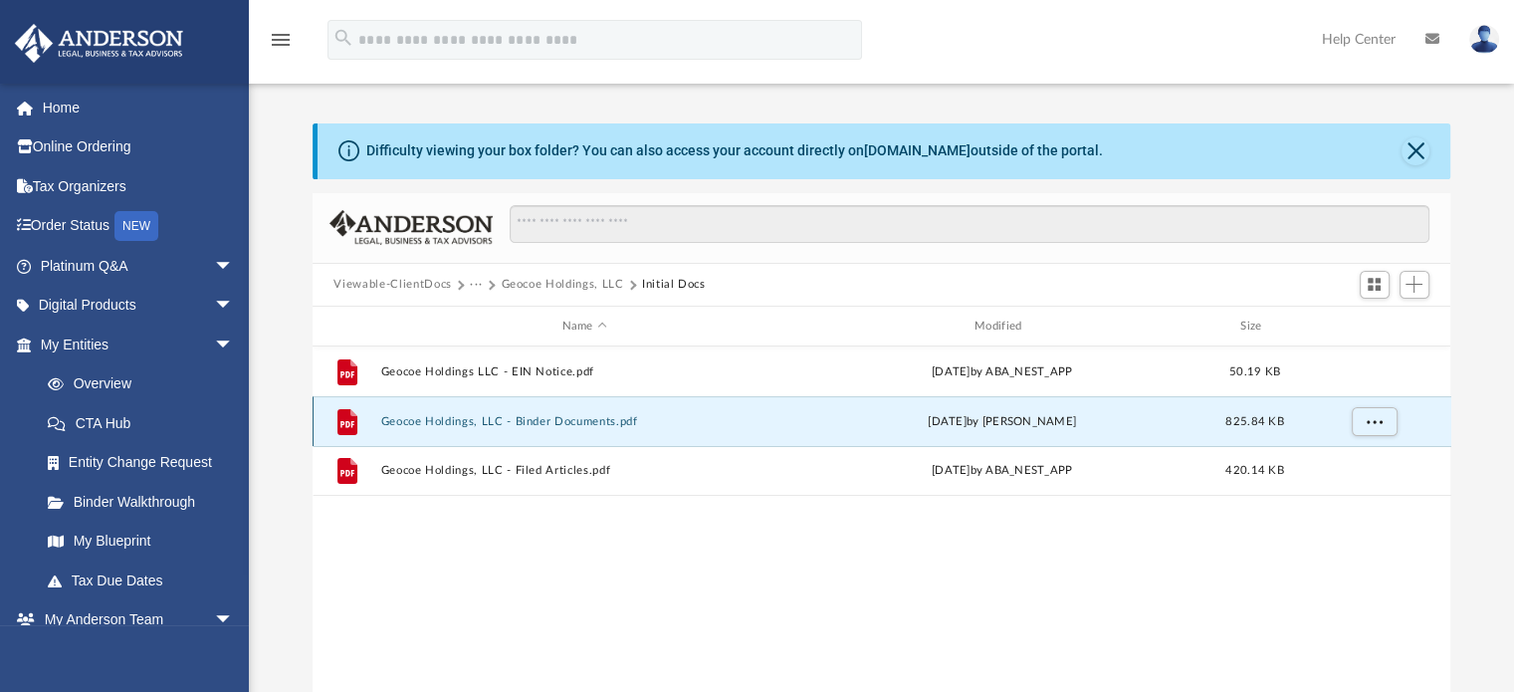
click at [597, 415] on button "Geocoe Holdings, LLC - Binder Documents.pdf" at bounding box center [584, 421] width 408 height 13
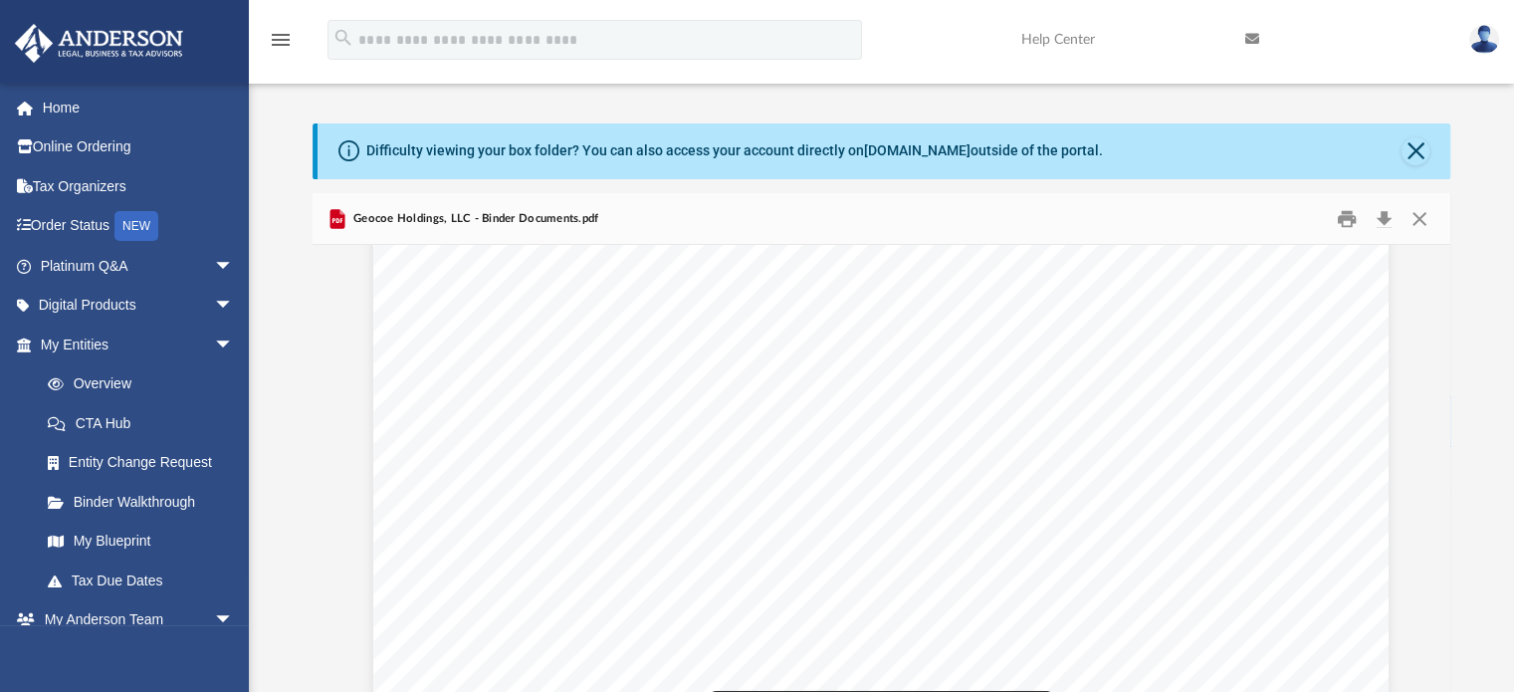
scroll to position [56923, 0]
click at [146, 538] on link "My Blueprint" at bounding box center [146, 542] width 236 height 40
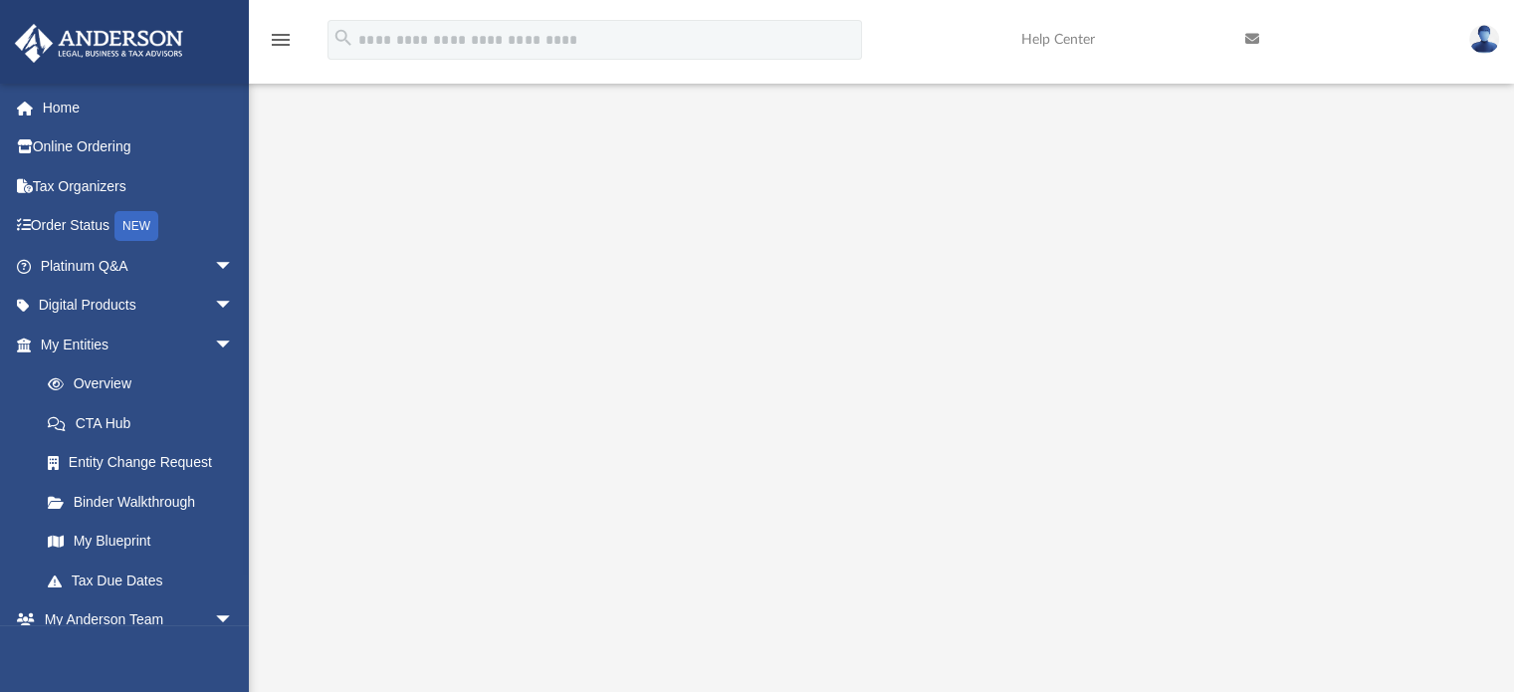
click at [581, 1] on div "menu search Site Menu add doroathome2012@gmail.com My Profile Reset Password Lo…" at bounding box center [757, 41] width 1514 height 83
click at [214, 616] on span "arrow_drop_down" at bounding box center [234, 620] width 40 height 41
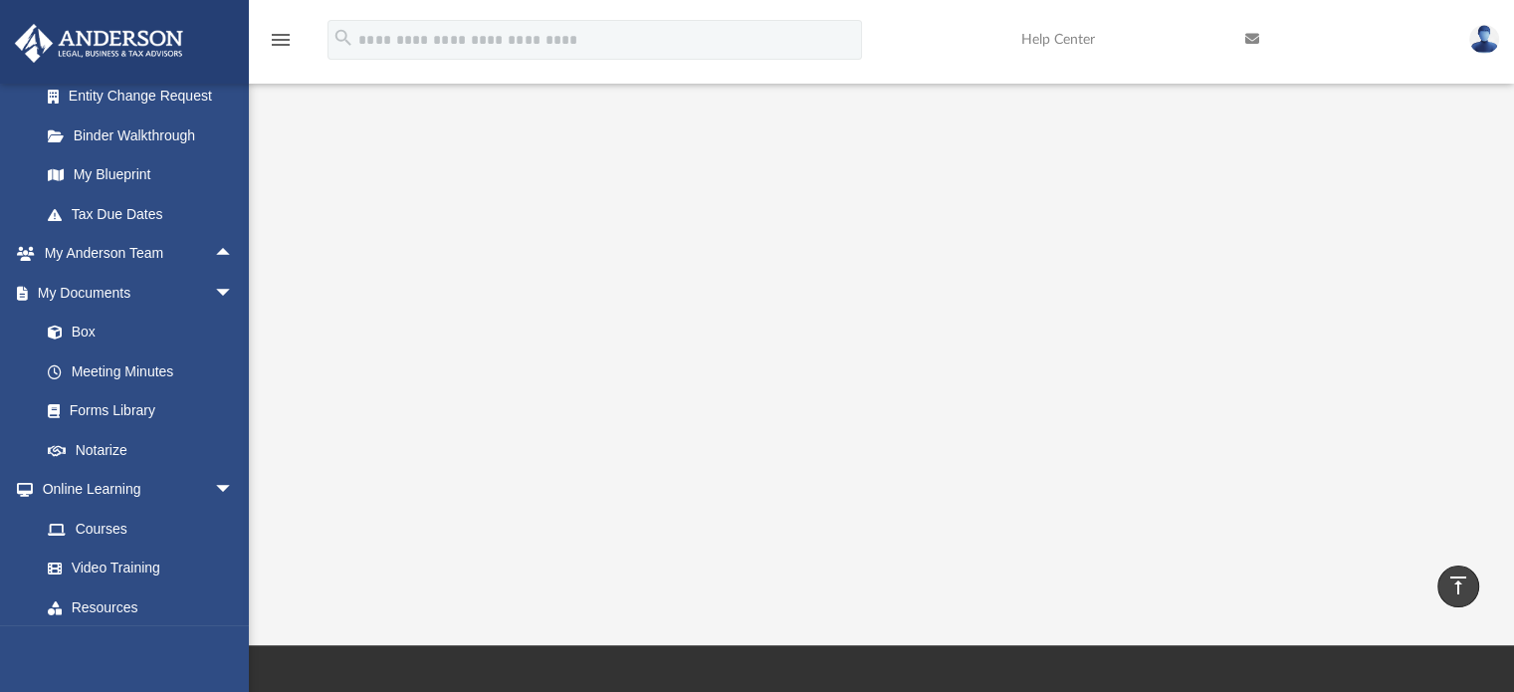
scroll to position [370, 0]
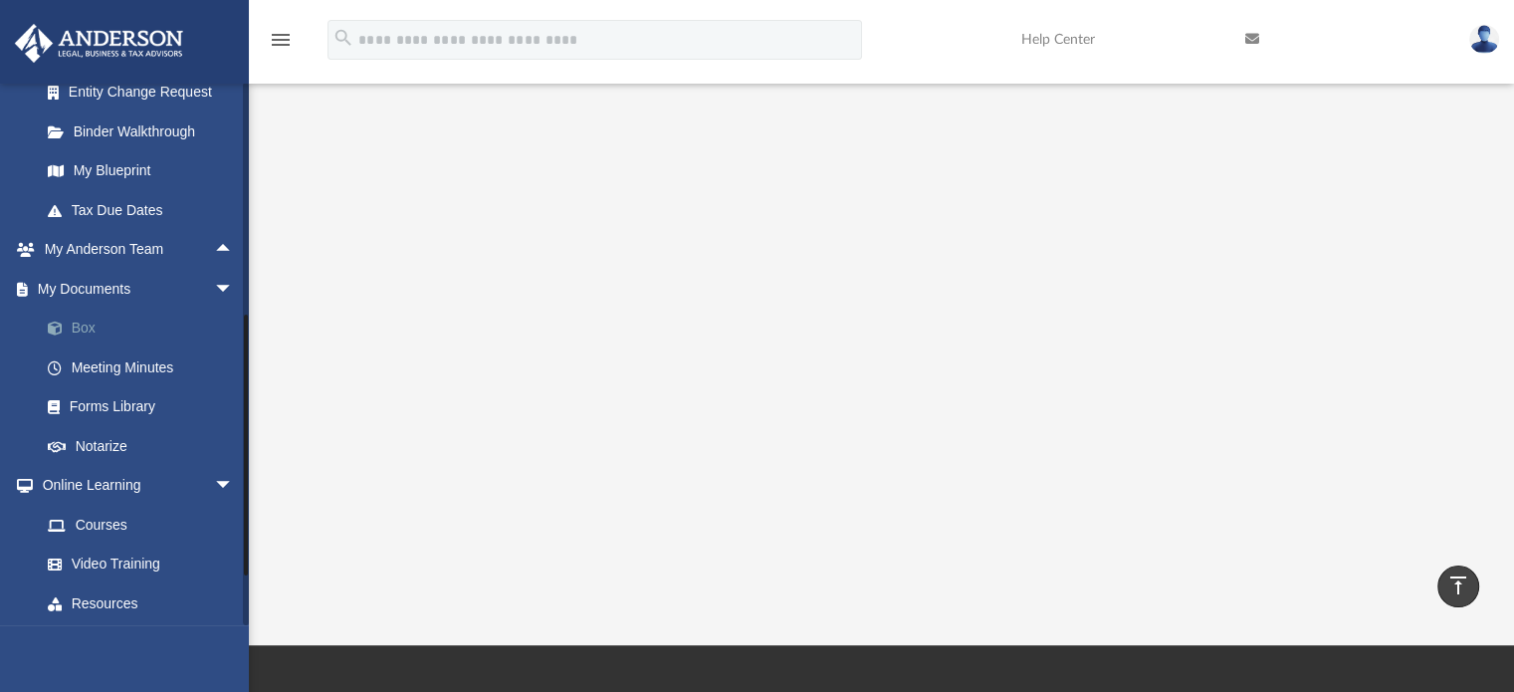
click at [92, 323] on link "Box" at bounding box center [146, 329] width 236 height 40
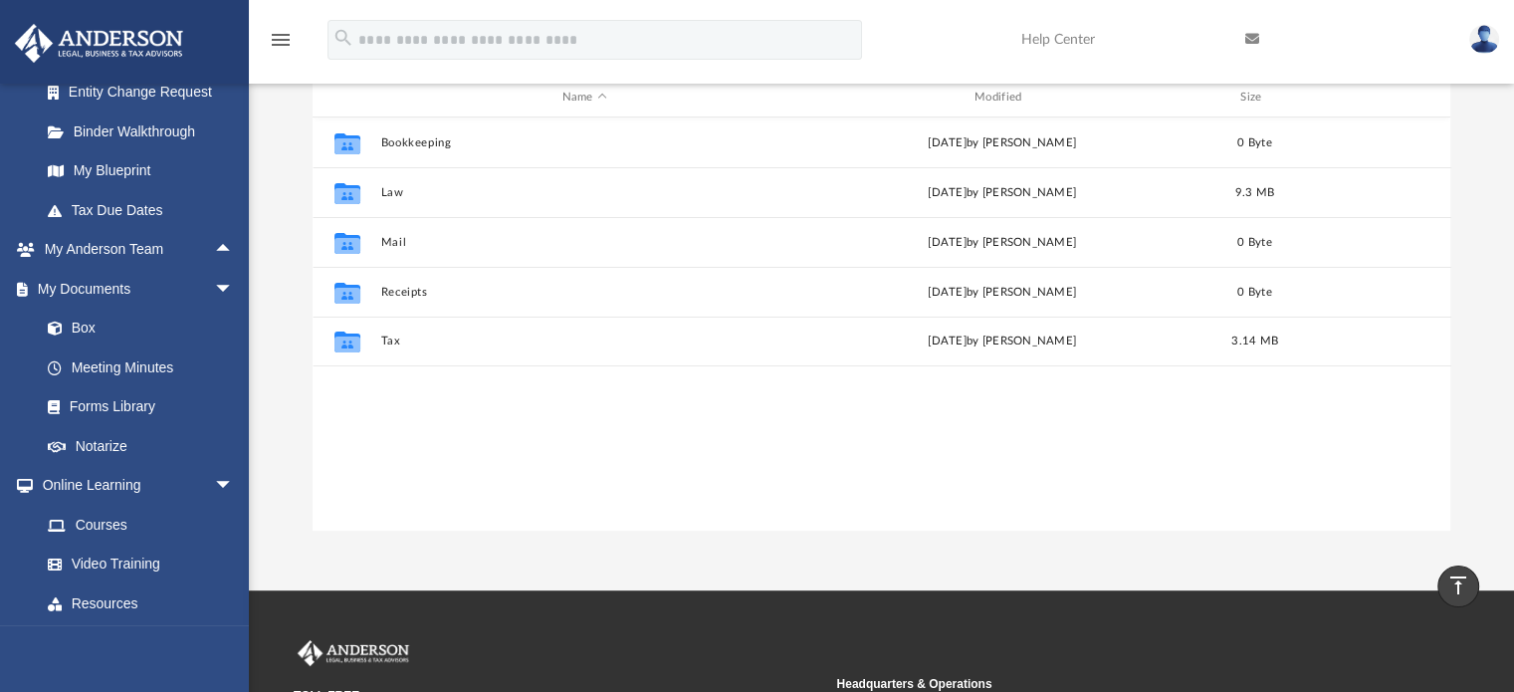
scroll to position [228, 0]
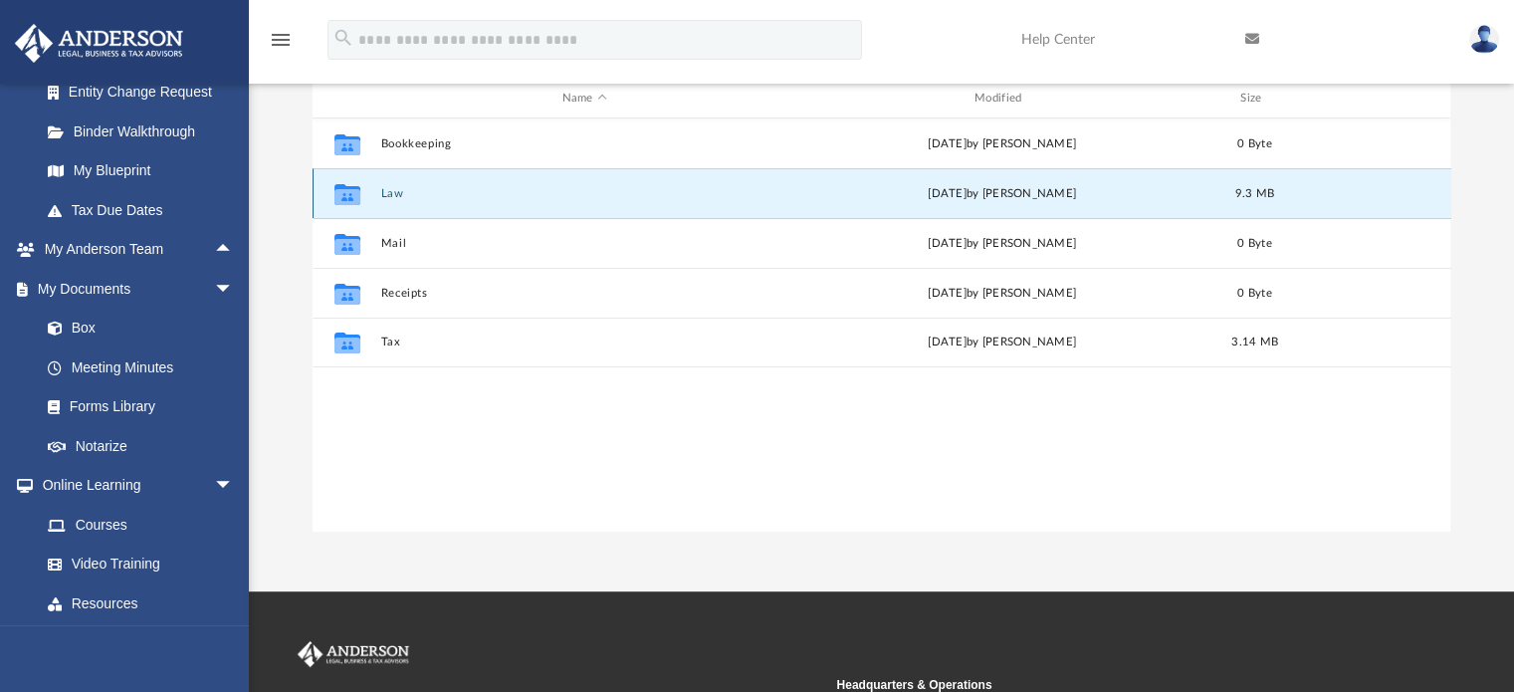
click at [397, 189] on button "Law" at bounding box center [584, 193] width 408 height 13
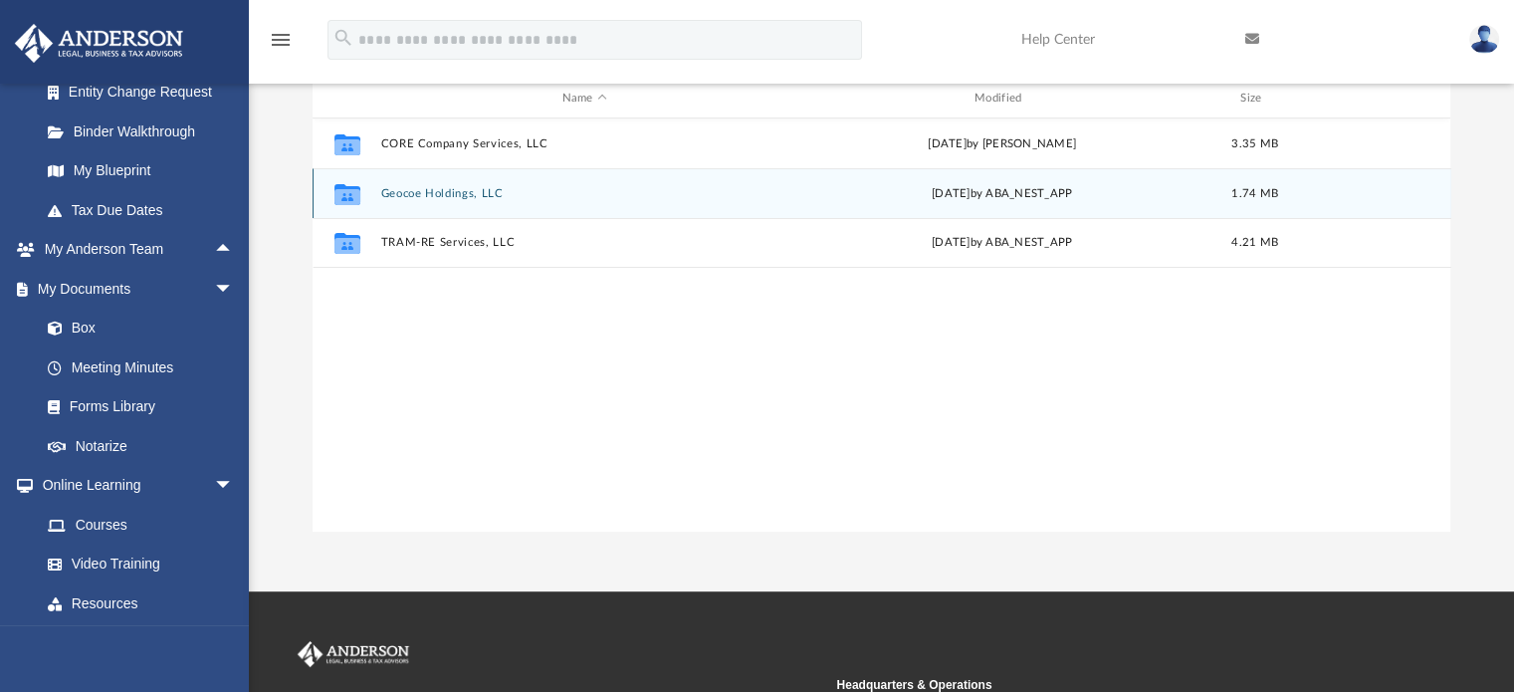
click at [398, 178] on div "Collaborated Folder Geocoe Holdings, LLC Tue Jul 1 2025 by ABA_NEST_APP 1.74 MB" at bounding box center [882, 193] width 1139 height 50
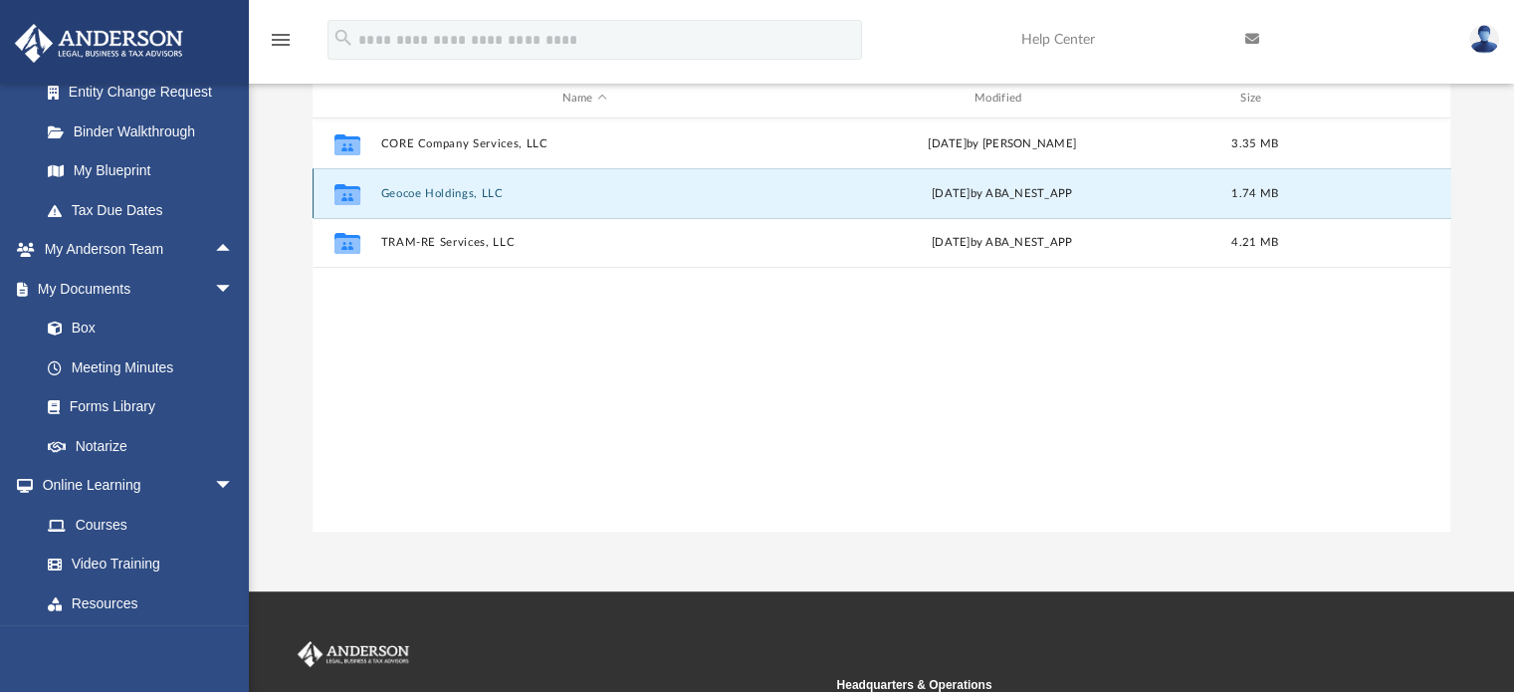
click at [399, 197] on button "Geocoe Holdings, LLC" at bounding box center [584, 193] width 408 height 13
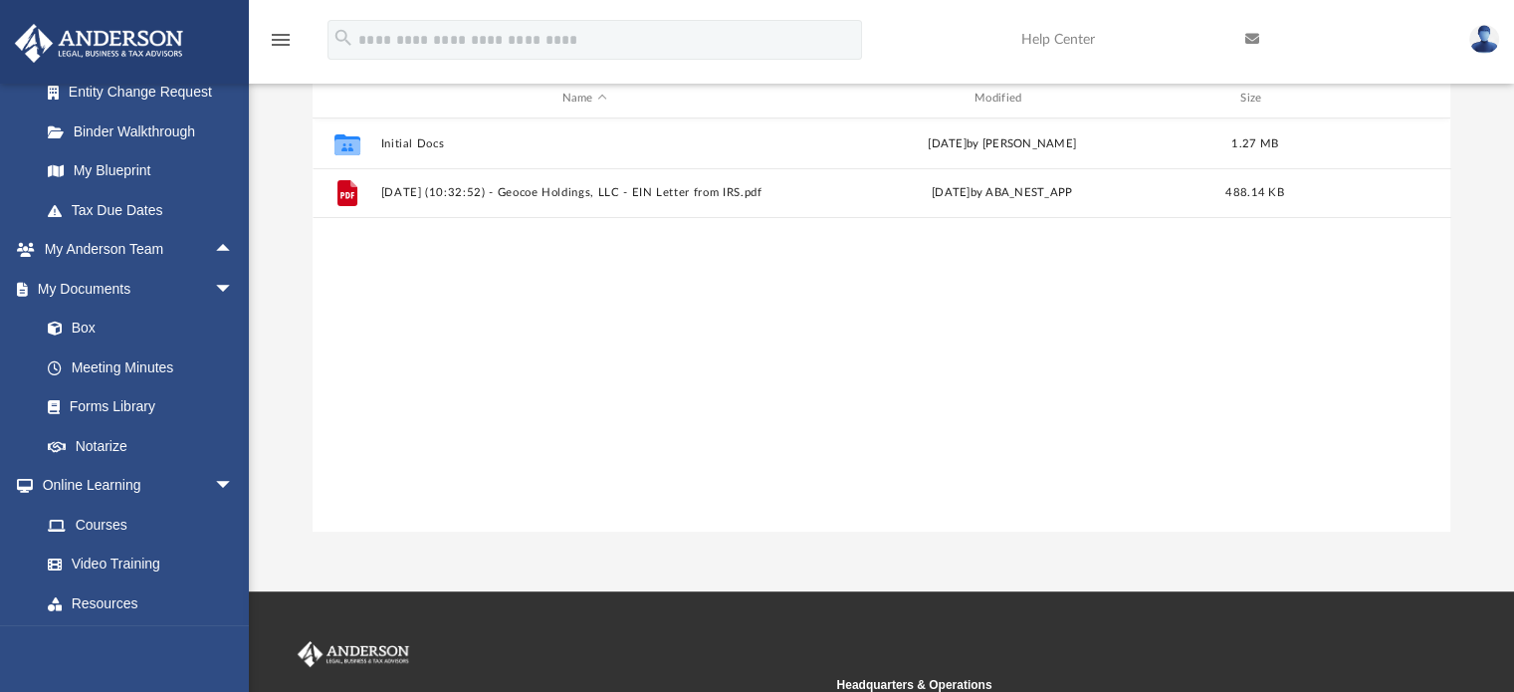
scroll to position [335, 0]
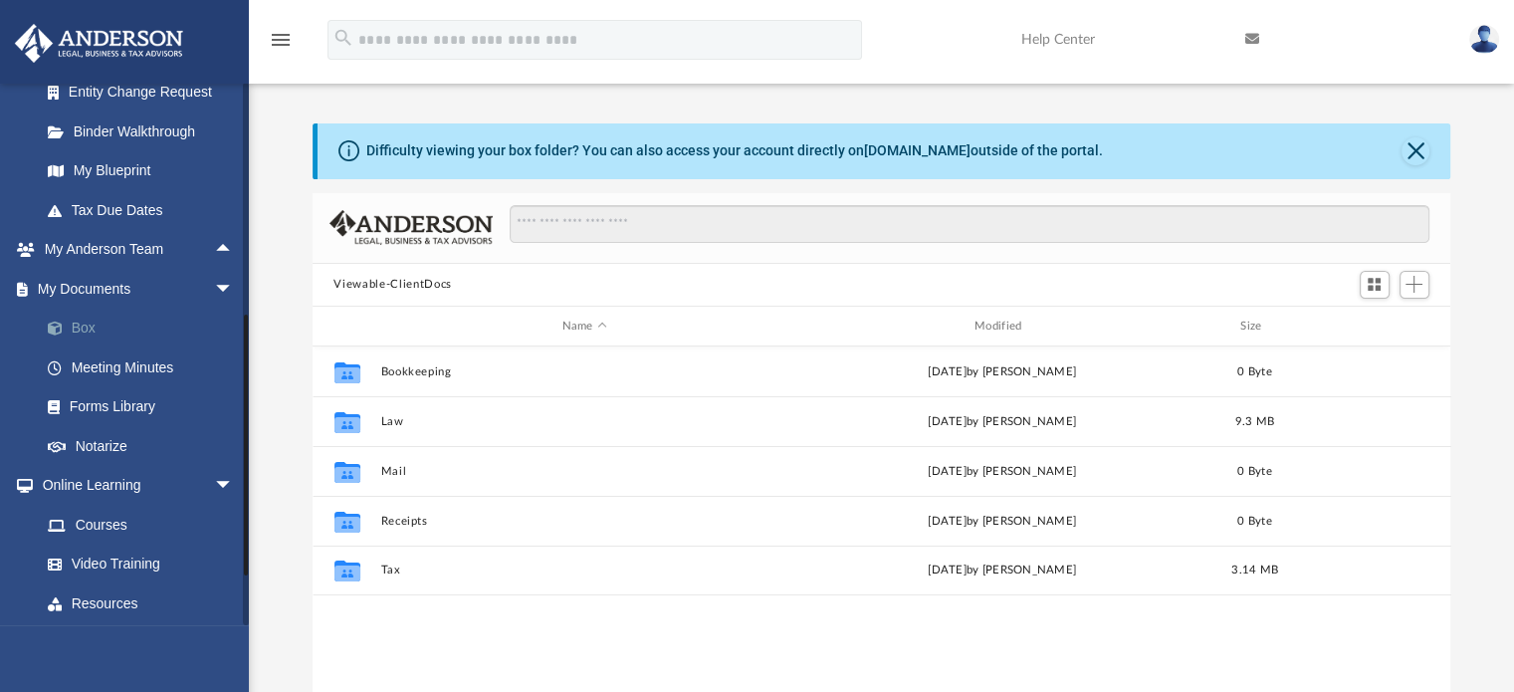
scroll to position [437, 1123]
click at [132, 334] on link "Box" at bounding box center [146, 329] width 236 height 40
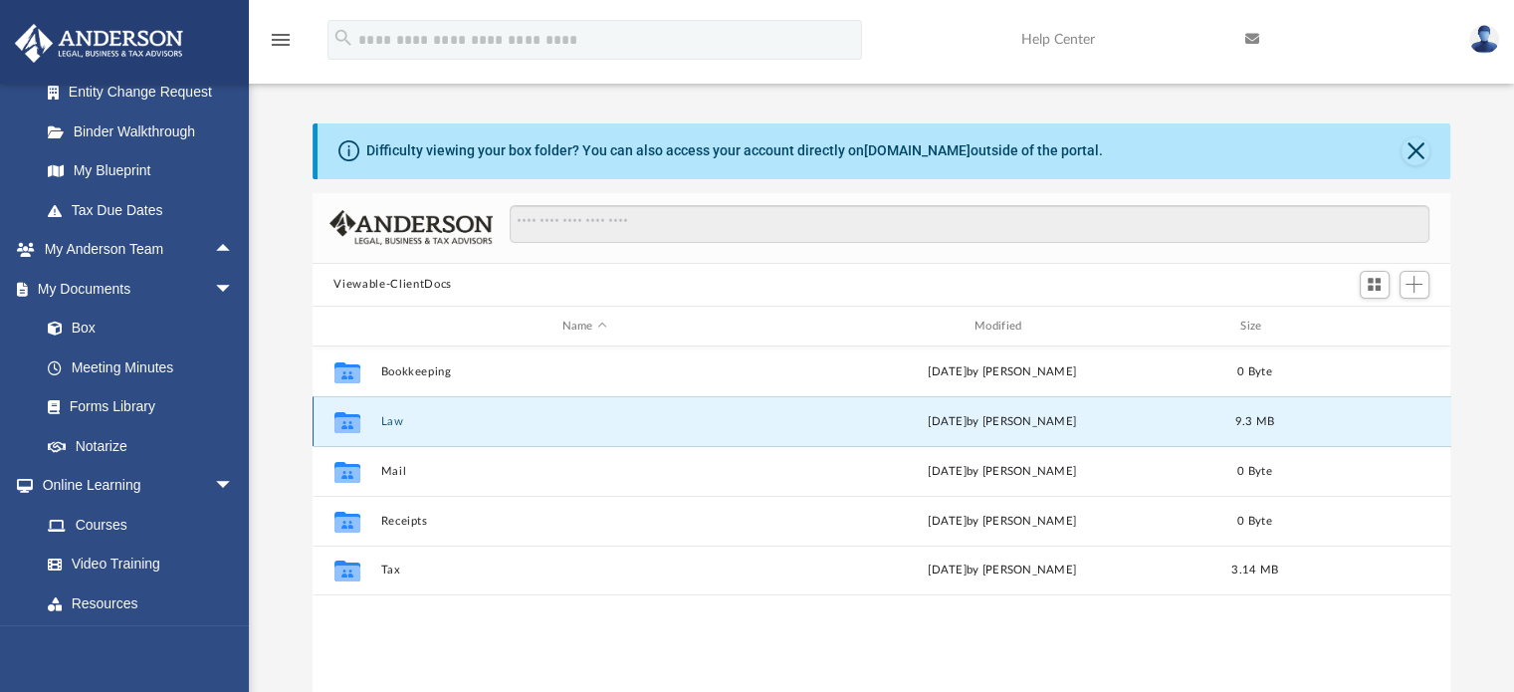
click at [394, 421] on button "Law" at bounding box center [584, 421] width 408 height 13
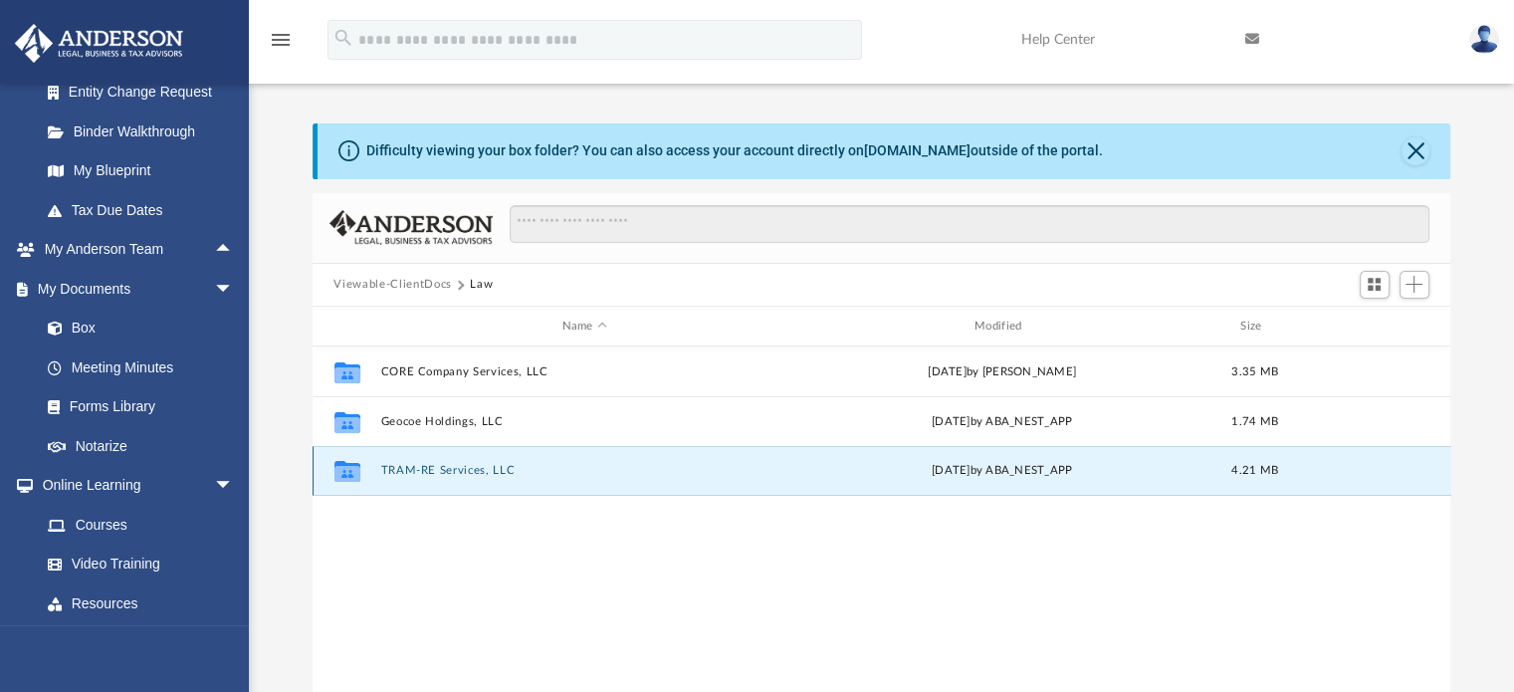
click at [414, 466] on button "TRAM-RE Services, LLC" at bounding box center [584, 471] width 408 height 13
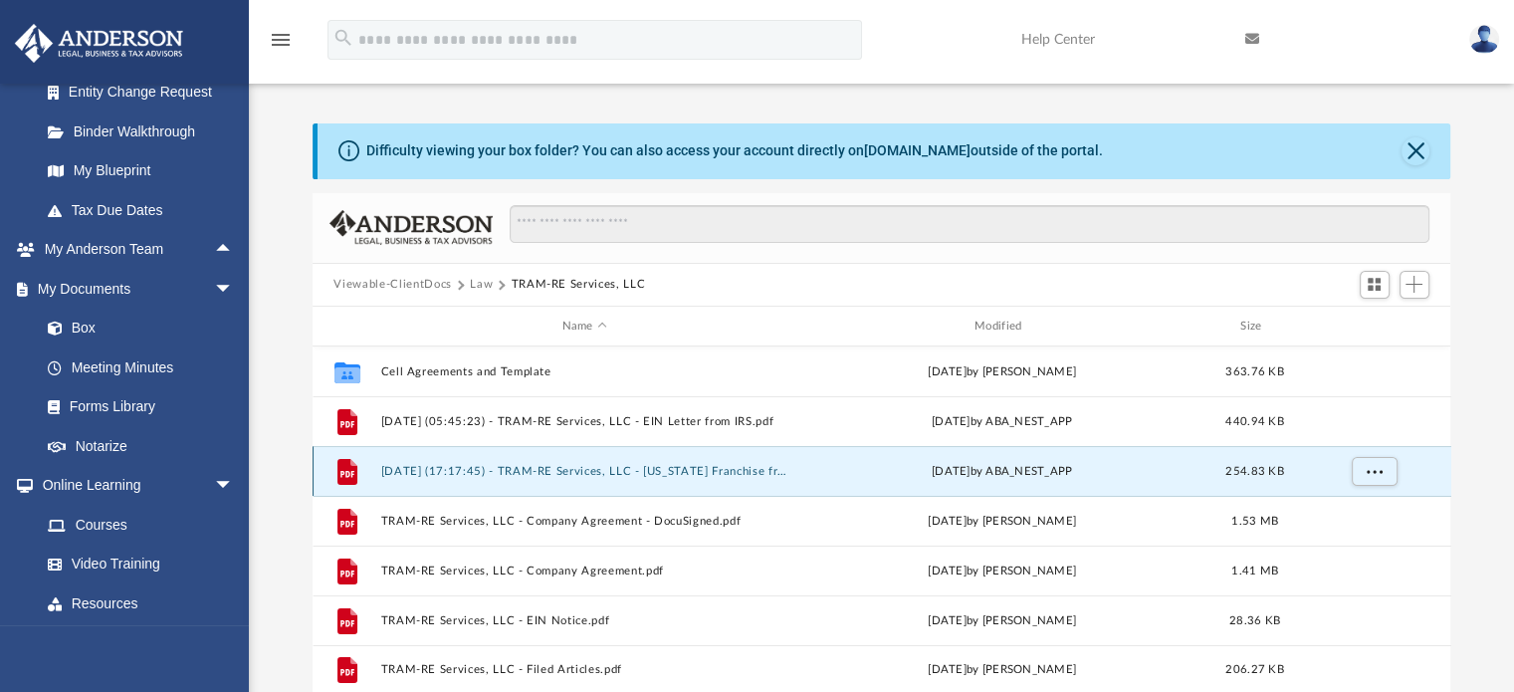
click at [613, 468] on button "[DATE] (17:17:45) - TRAM-RE Services, LLC - [US_STATE] Franchise from [US_STATE…" at bounding box center [584, 471] width 408 height 13
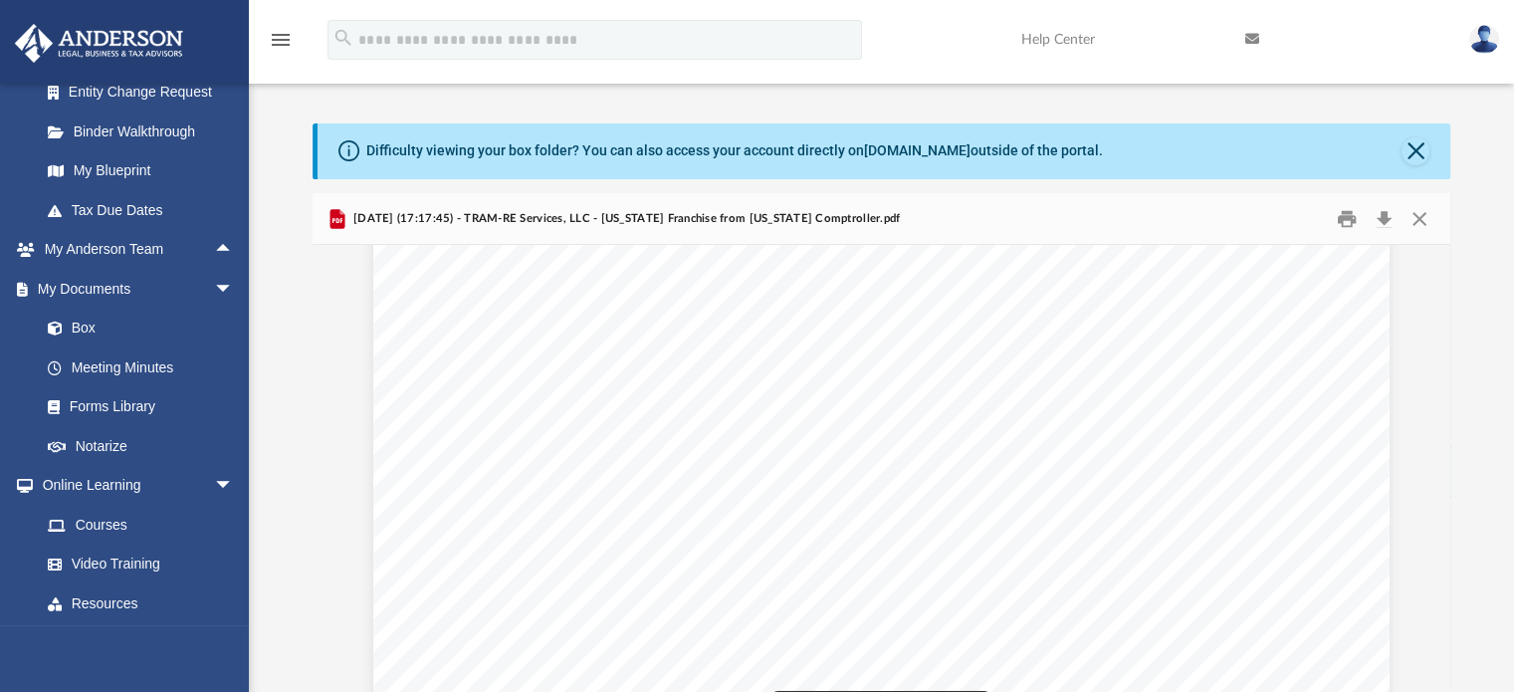
scroll to position [463, 0]
click at [601, 505] on div "Page 1" at bounding box center [881, 450] width 1016 height 1307
drag, startPoint x: 561, startPoint y: 505, endPoint x: 673, endPoint y: 510, distance: 111.6
click at [673, 510] on div "Page 1" at bounding box center [881, 450] width 1016 height 1307
drag, startPoint x: 549, startPoint y: 503, endPoint x: 750, endPoint y: 523, distance: 202.0
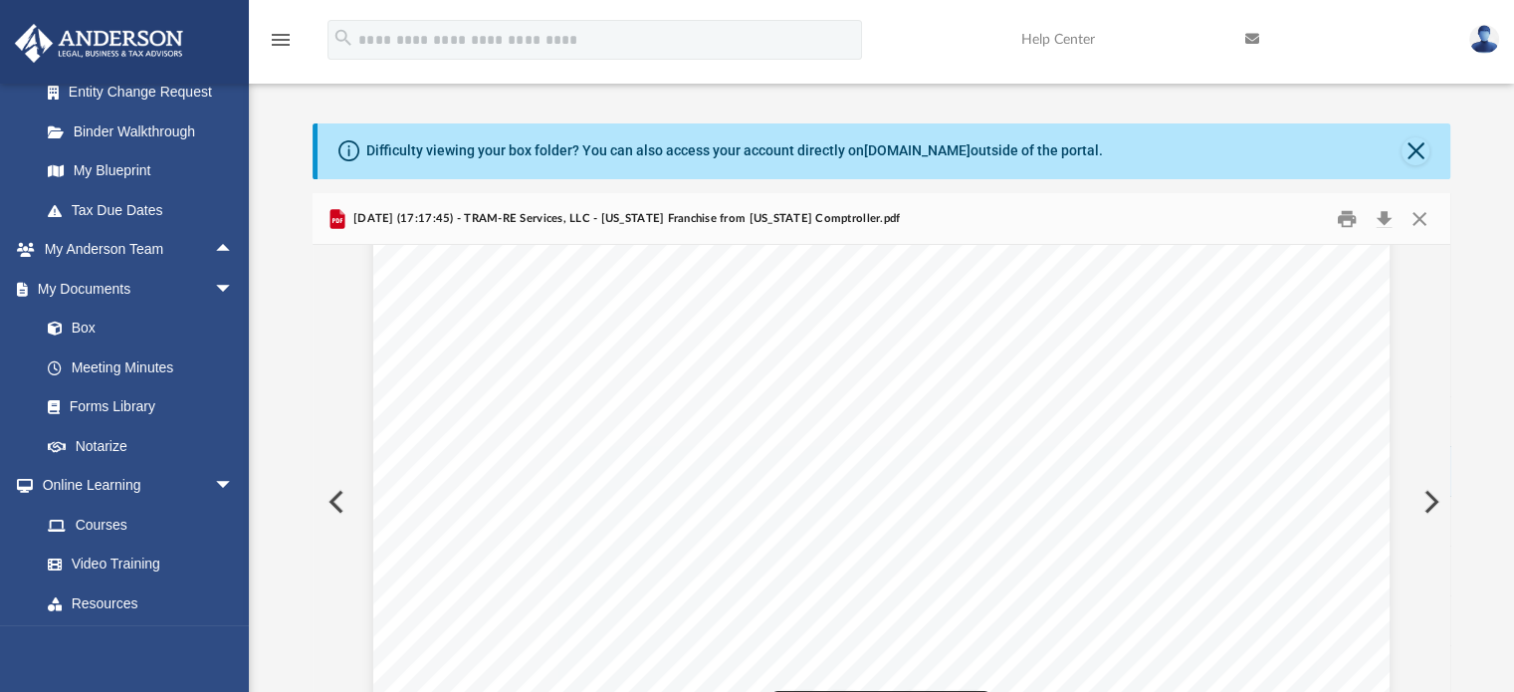
click at [750, 523] on div "Page 1" at bounding box center [881, 450] width 1016 height 1307
drag, startPoint x: 958, startPoint y: 580, endPoint x: 977, endPoint y: 568, distance: 22.4
click at [977, 568] on div "Page 1" at bounding box center [881, 450] width 1016 height 1307
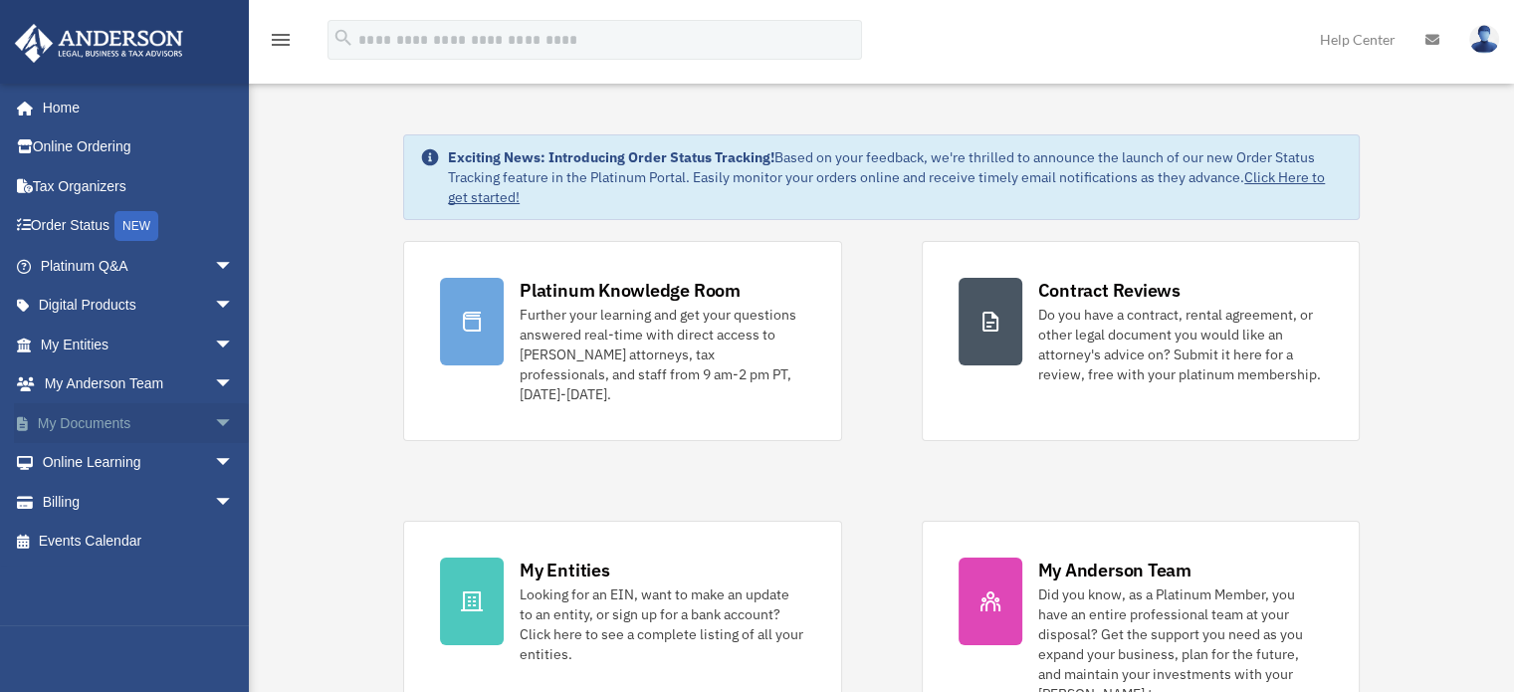
click at [160, 429] on link "My Documents arrow_drop_down" at bounding box center [139, 423] width 250 height 40
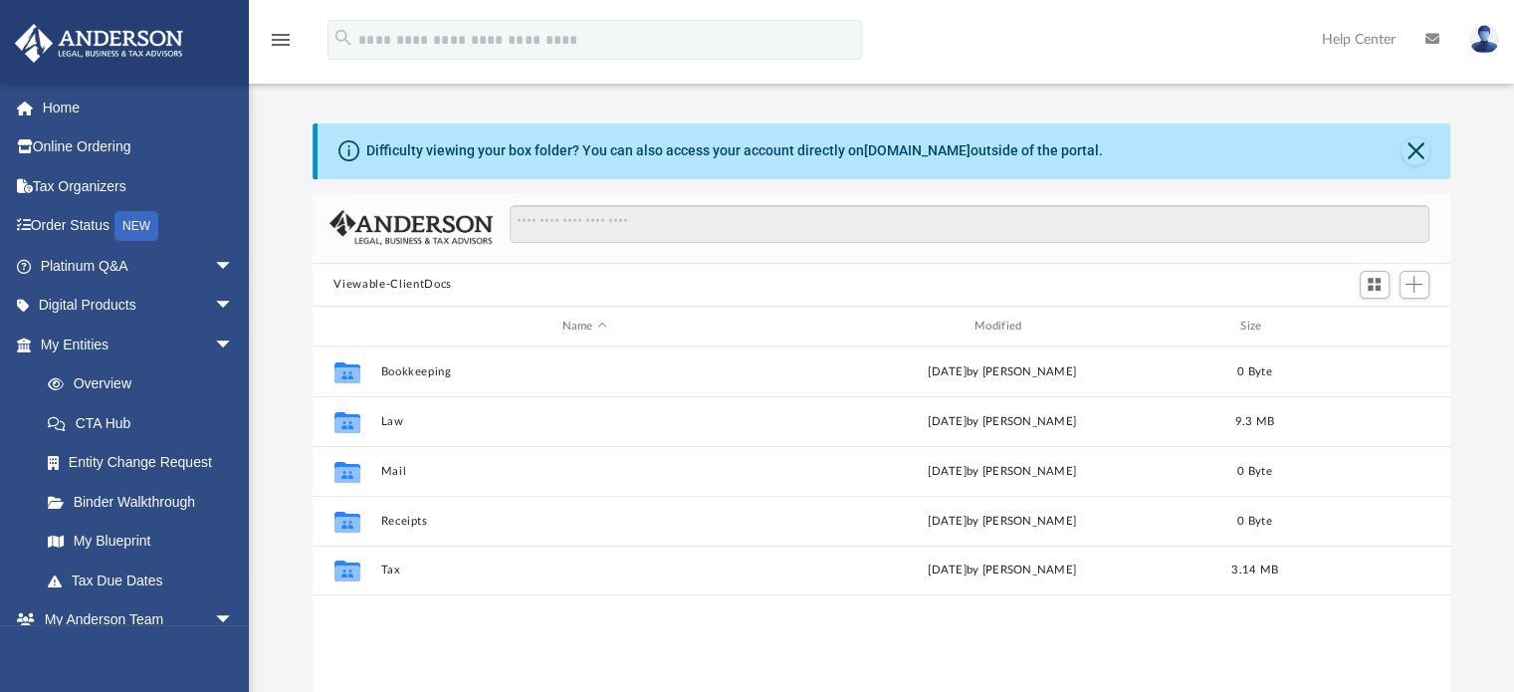
scroll to position [437, 1123]
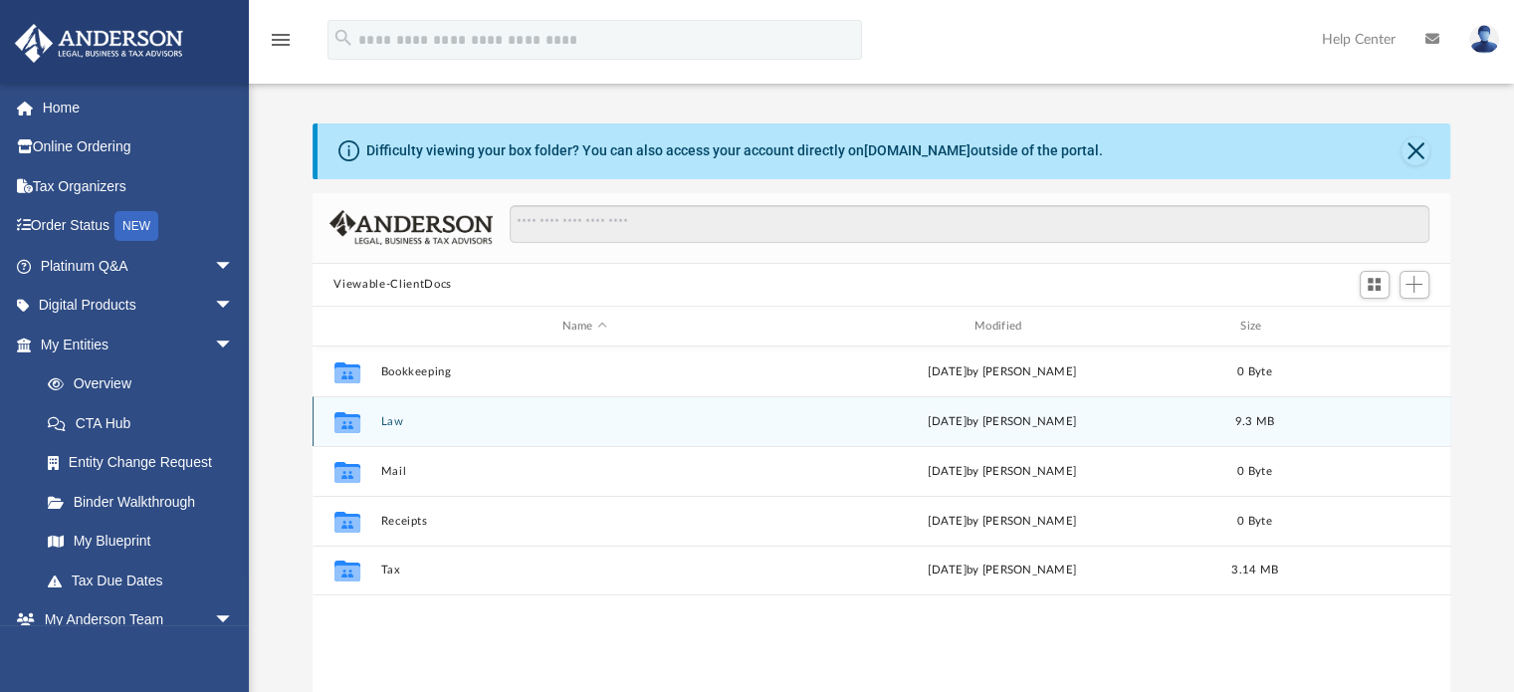
click at [390, 423] on button "Law" at bounding box center [584, 421] width 408 height 13
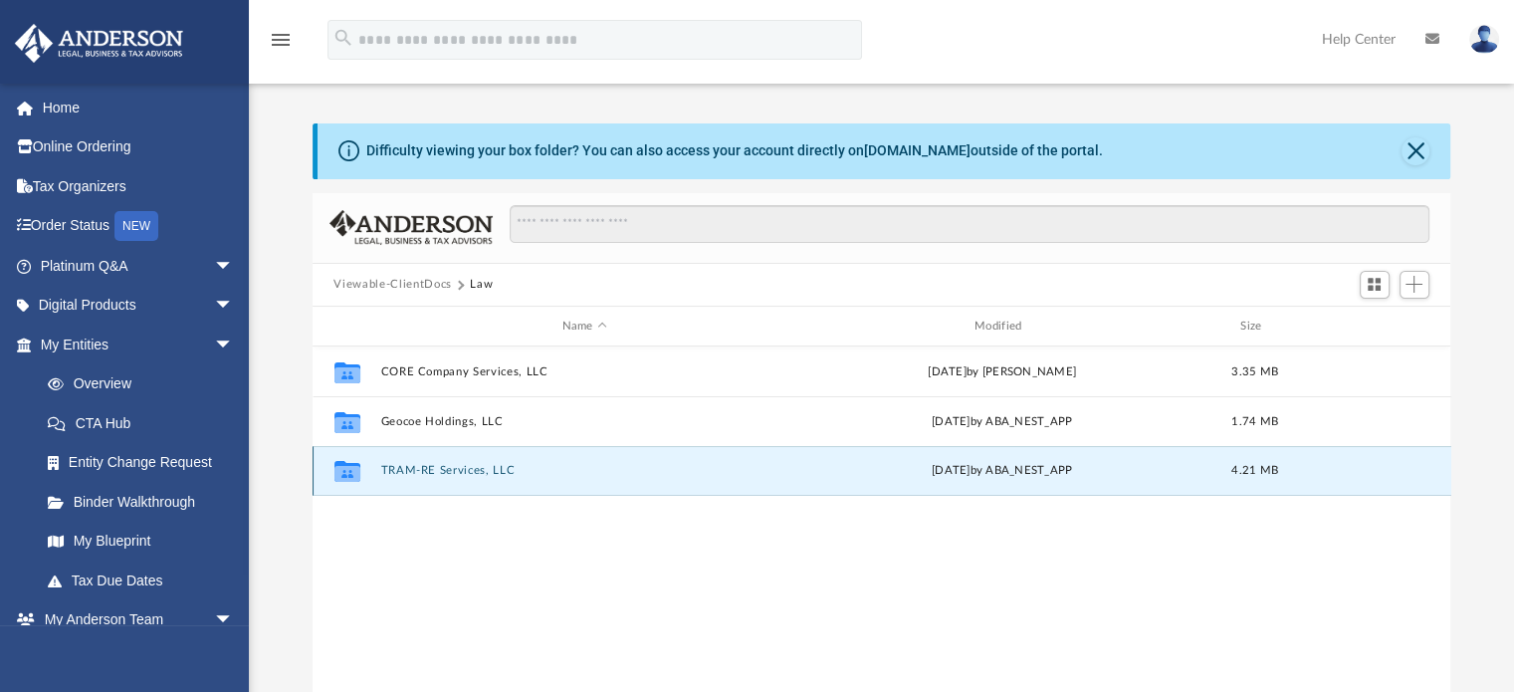
click at [405, 473] on button "TRAM-RE Services, LLC" at bounding box center [584, 471] width 408 height 13
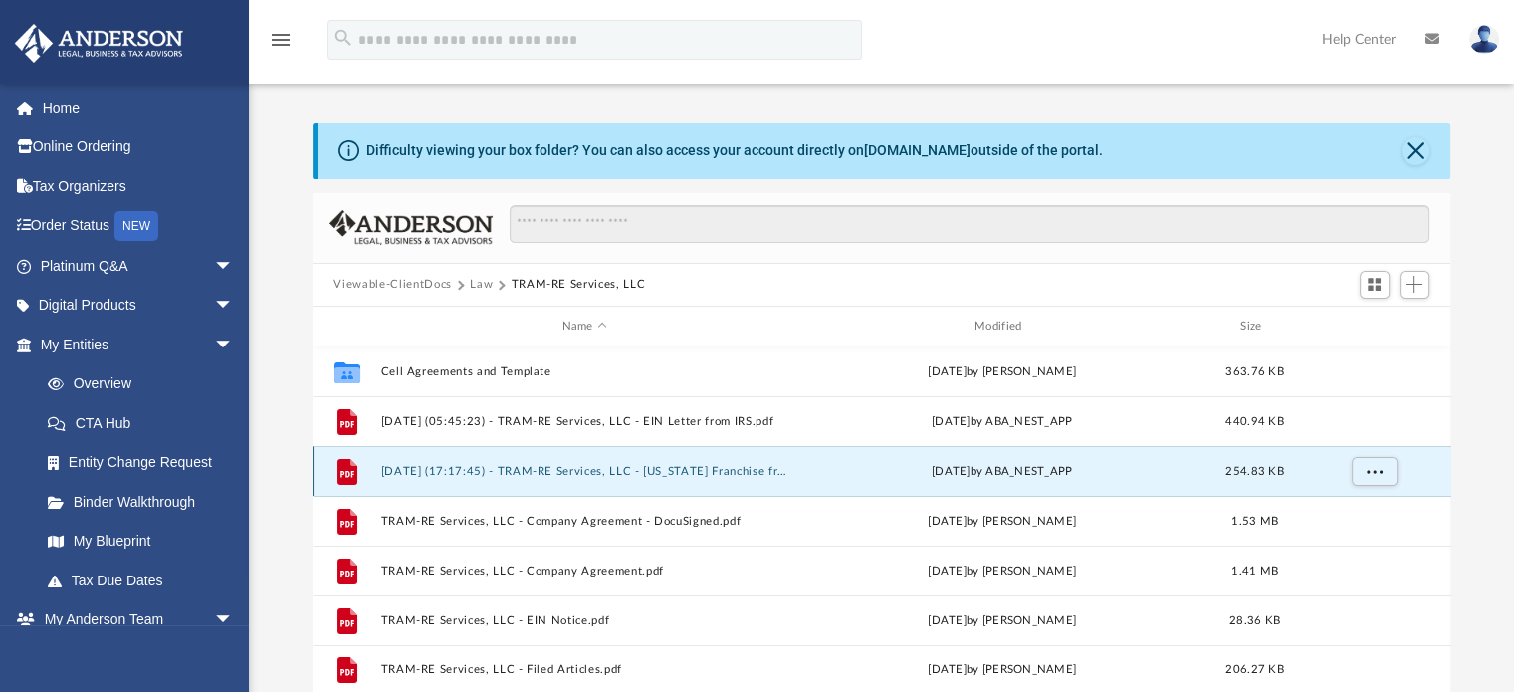
click at [406, 474] on button "[DATE] (17:17:45) - TRAM-RE Services, LLC - [US_STATE] Franchise from [US_STATE…" at bounding box center [584, 471] width 408 height 13
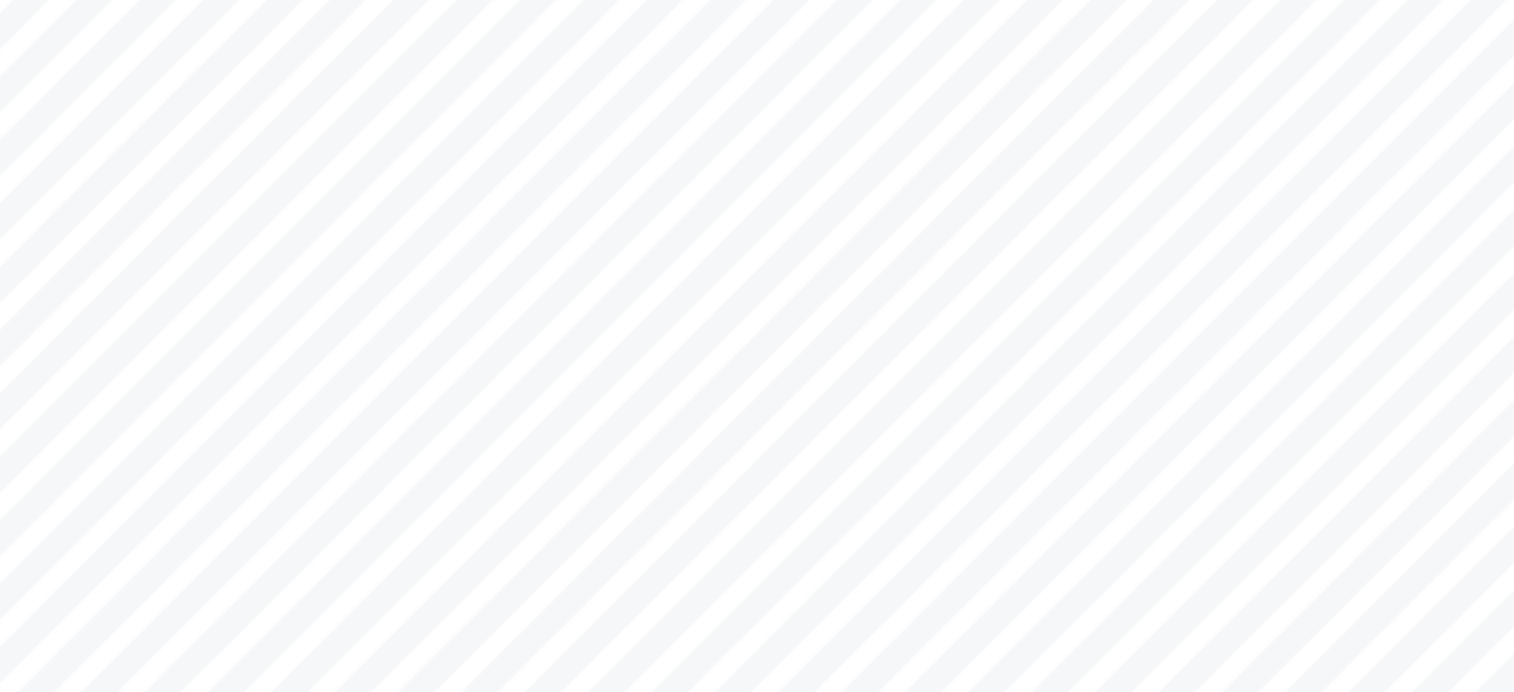
scroll to position [68, 0]
drag, startPoint x: 1249, startPoint y: 476, endPoint x: 1168, endPoint y: 479, distance: 80.7
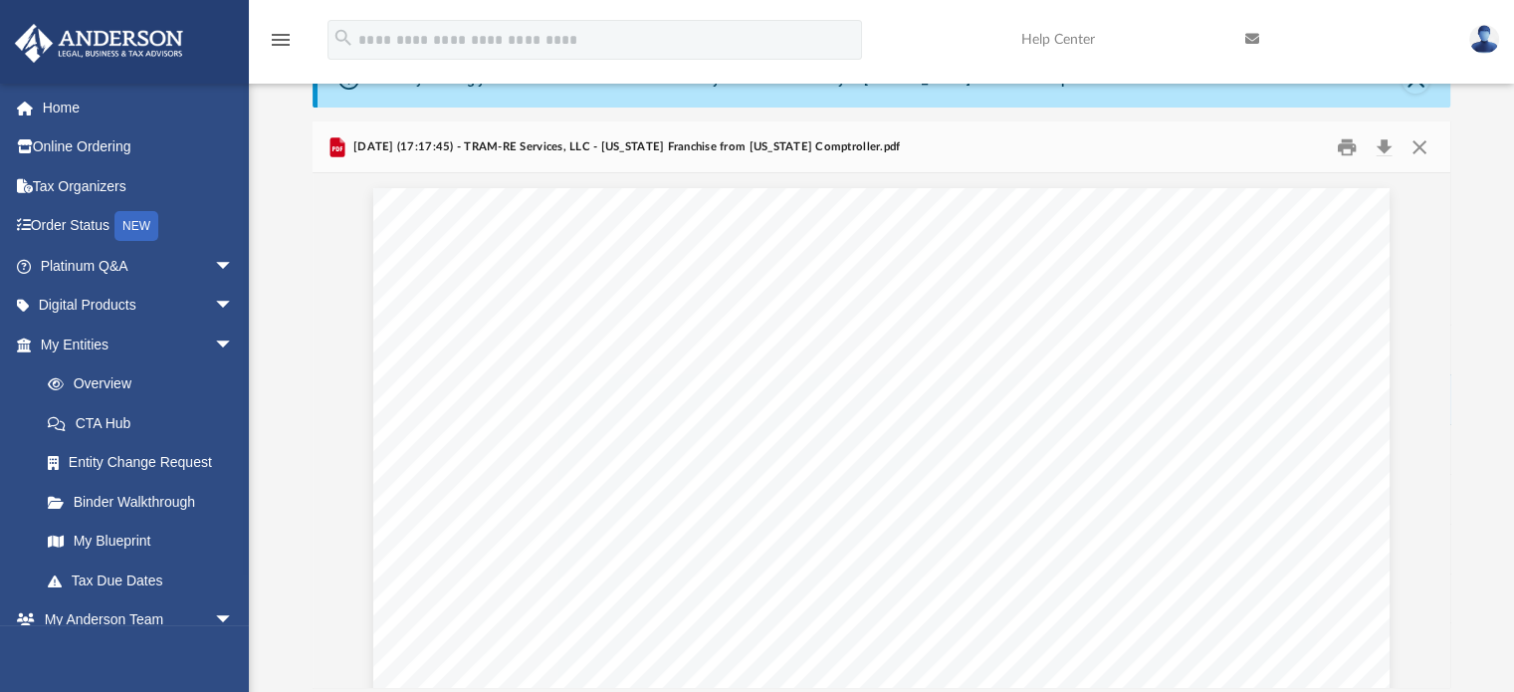
scroll to position [0, 0]
